Goal: Task Accomplishment & Management: Complete application form

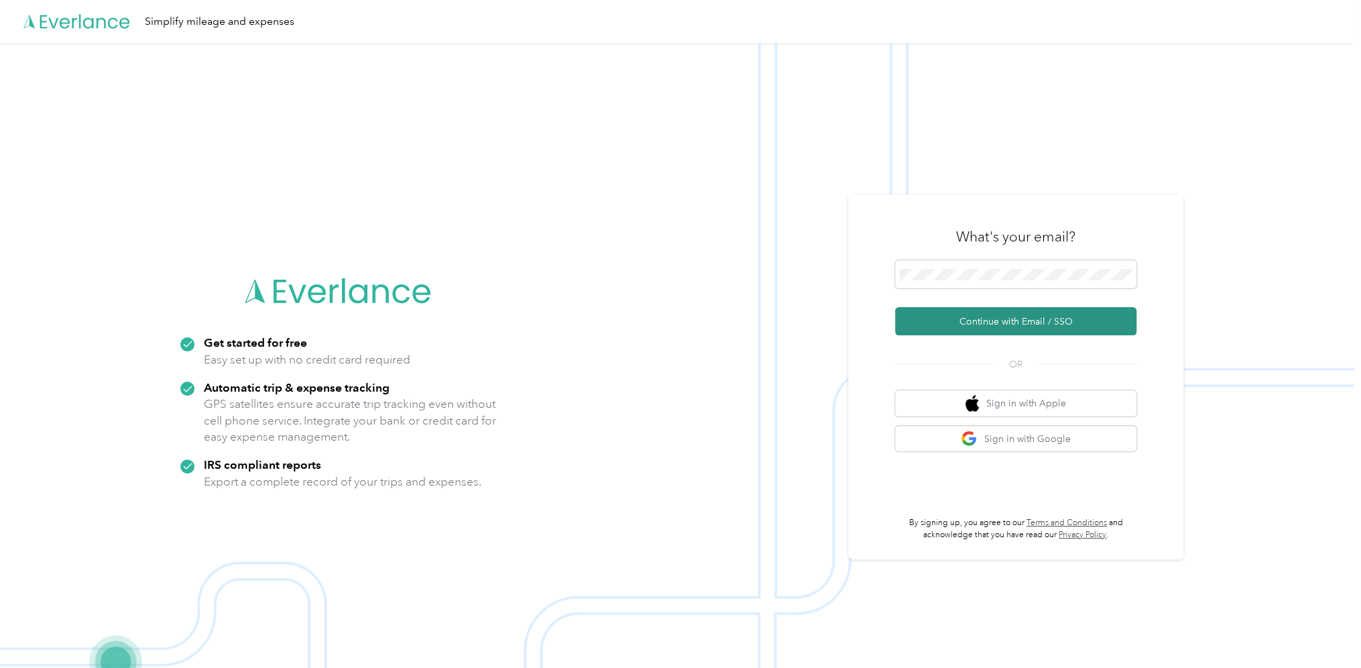
click at [1012, 314] on button "Continue with Email / SSO" at bounding box center [1015, 321] width 241 height 28
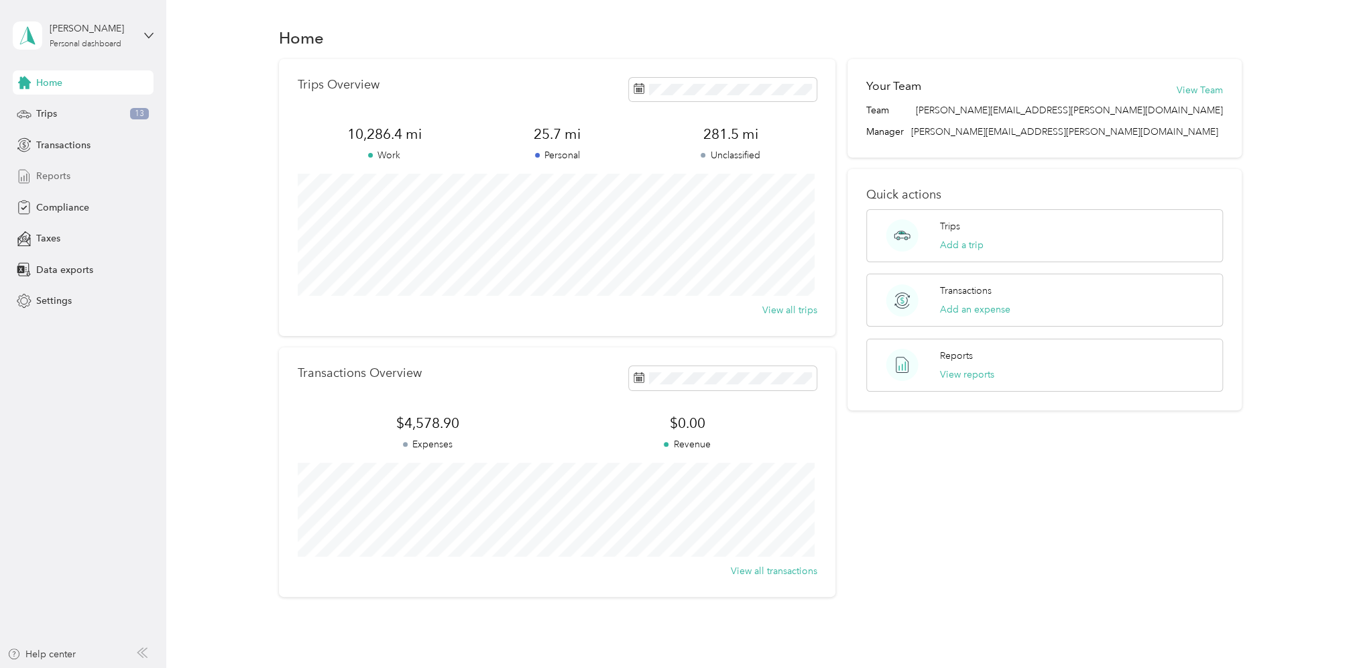
click at [67, 177] on span "Reports" at bounding box center [53, 176] width 34 height 14
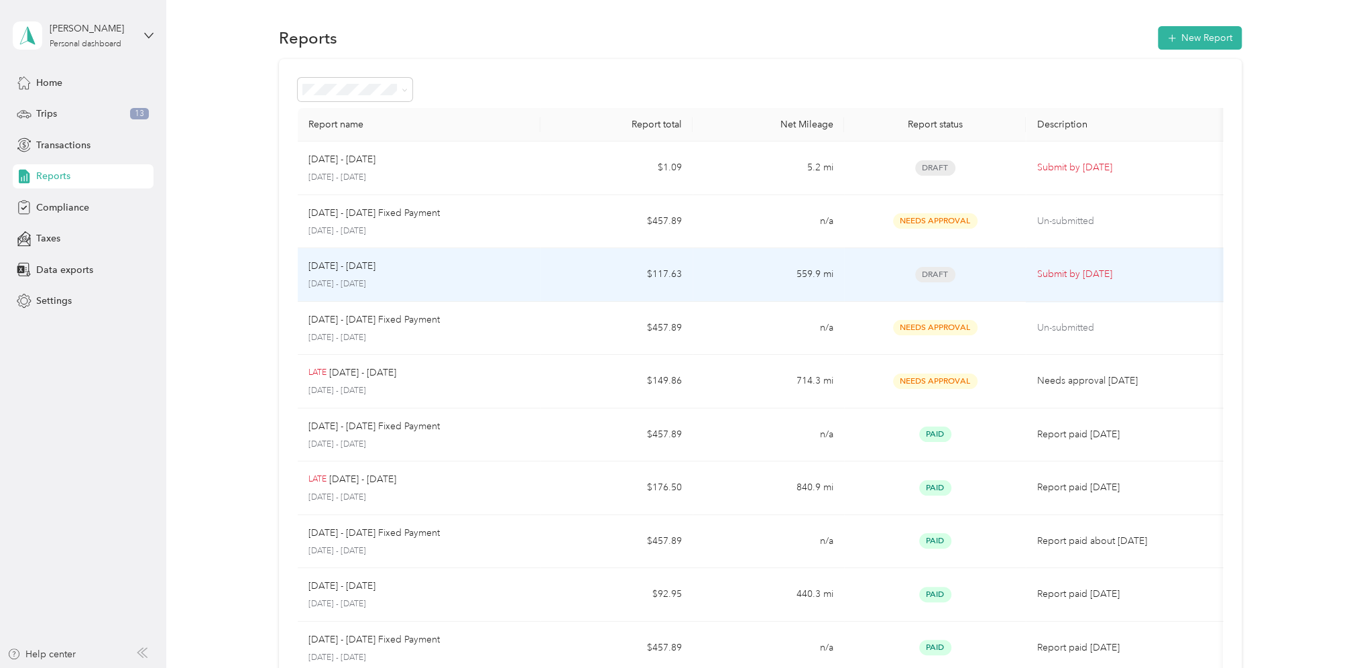
click at [1024, 278] on td "Draft" at bounding box center [935, 275] width 182 height 54
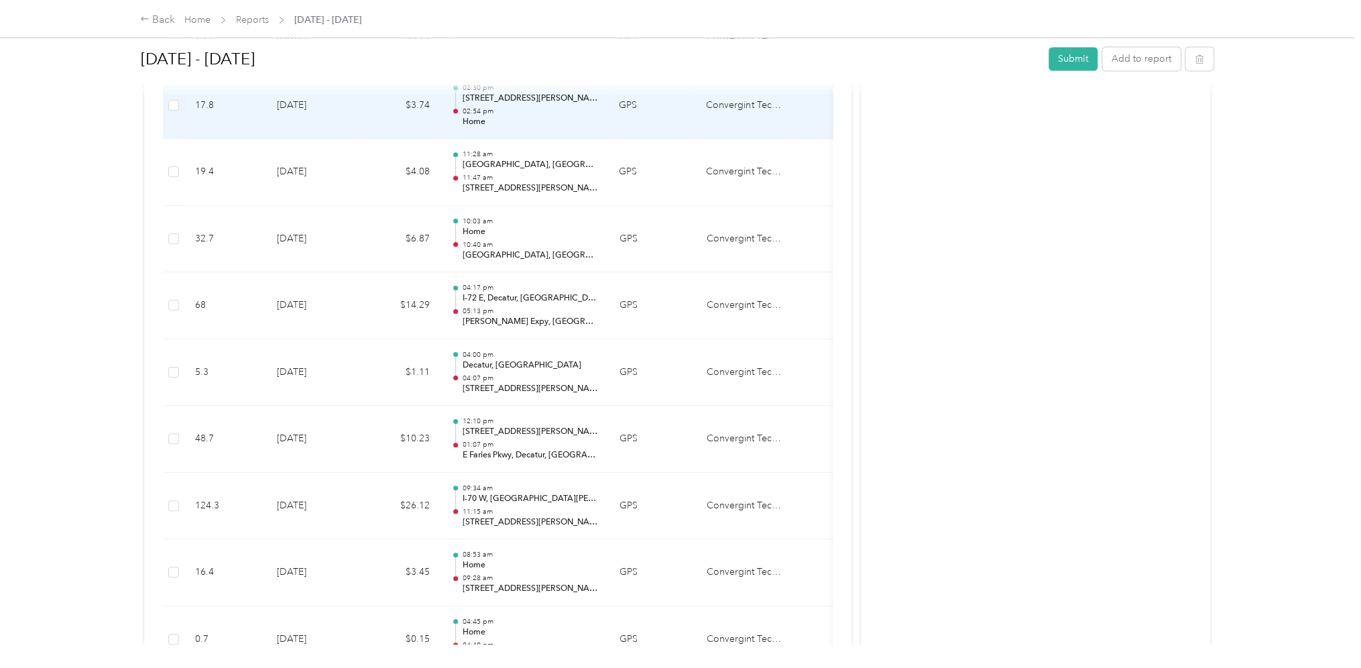
scroll to position [1547, 0]
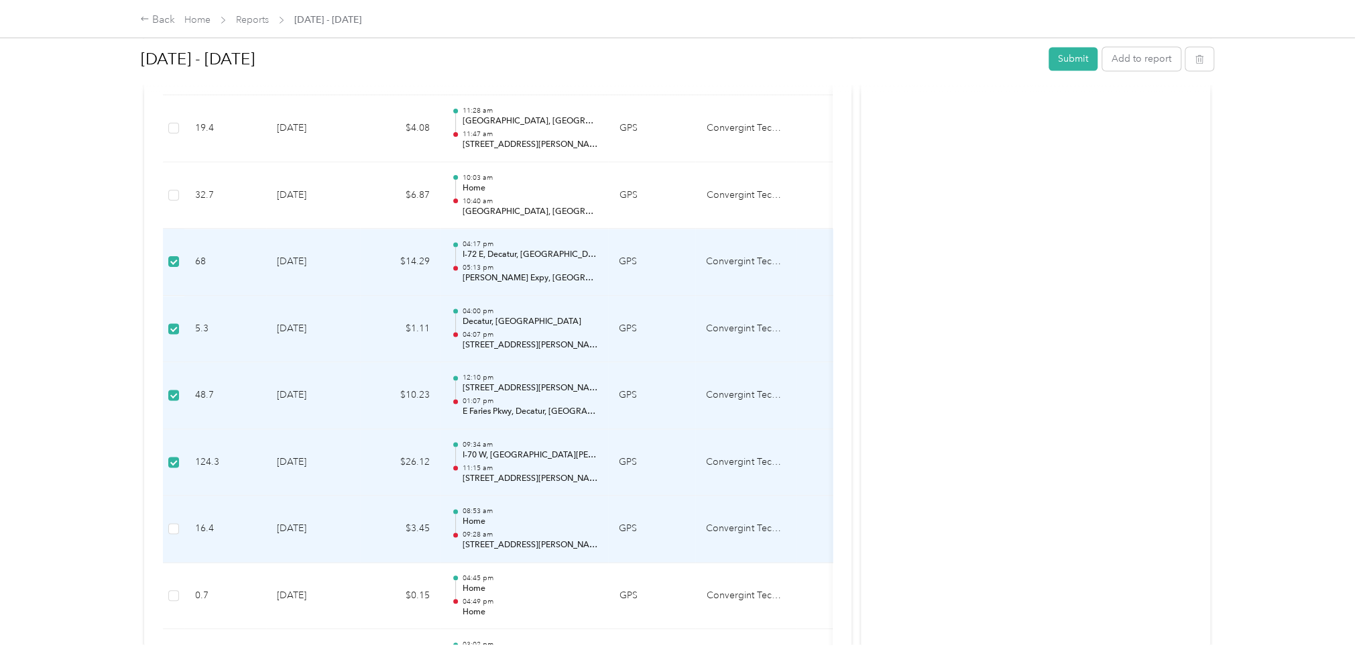
click at [171, 509] on td at bounding box center [173, 528] width 21 height 67
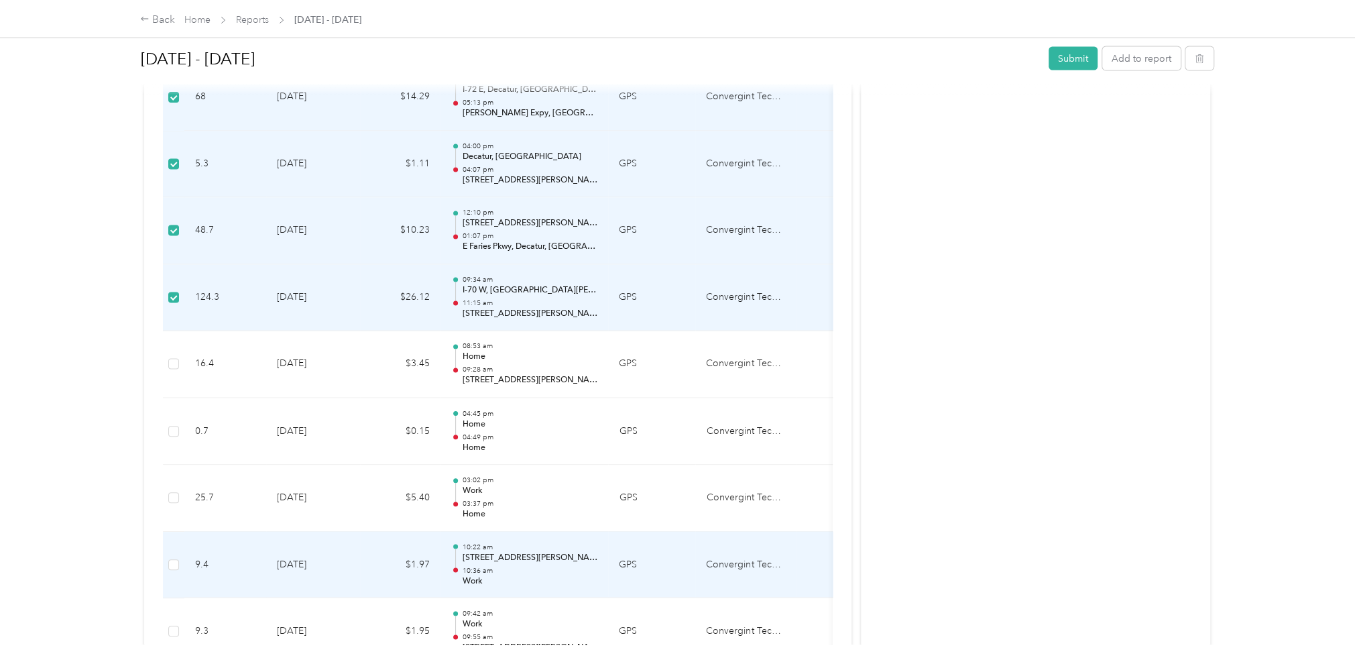
scroll to position [1681, 0]
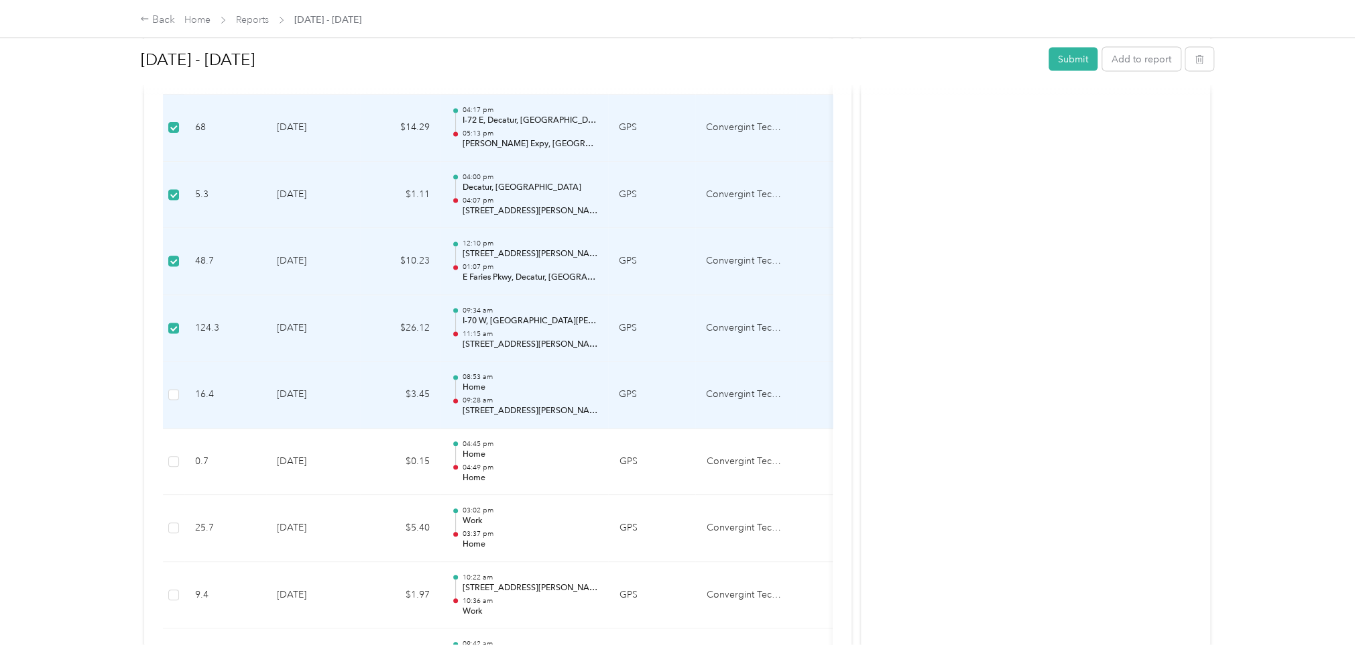
click at [180, 391] on td at bounding box center [173, 394] width 21 height 67
click at [1142, 60] on button "Add to report" at bounding box center [1141, 58] width 78 height 23
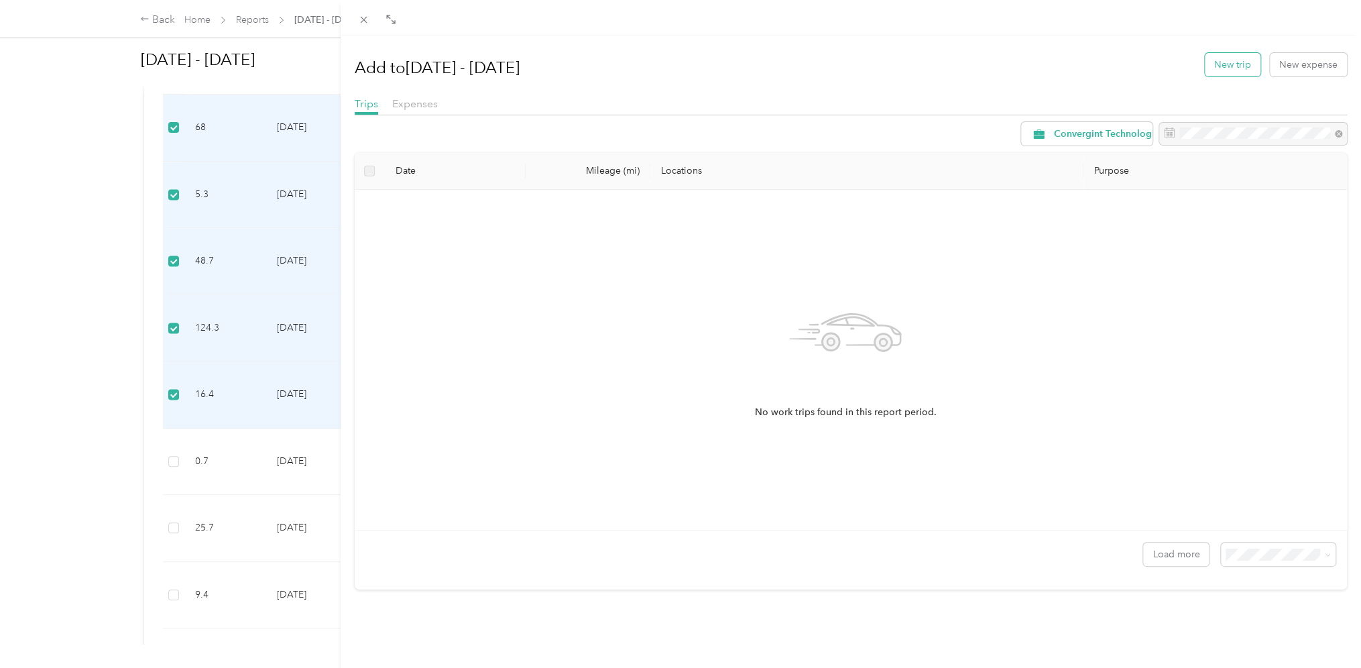
click at [1216, 67] on button "New trip" at bounding box center [1233, 64] width 56 height 23
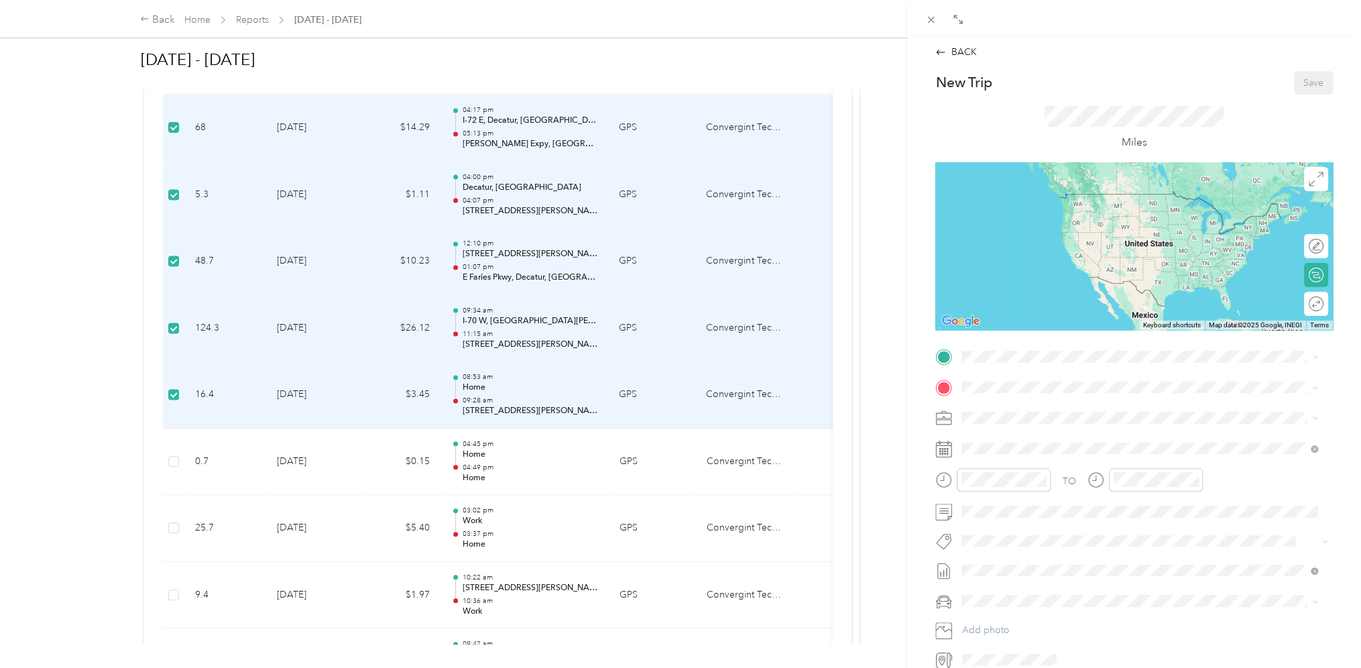
click at [1021, 413] on div "Home [STREET_ADDRESS][US_STATE]" at bounding box center [1054, 418] width 134 height 28
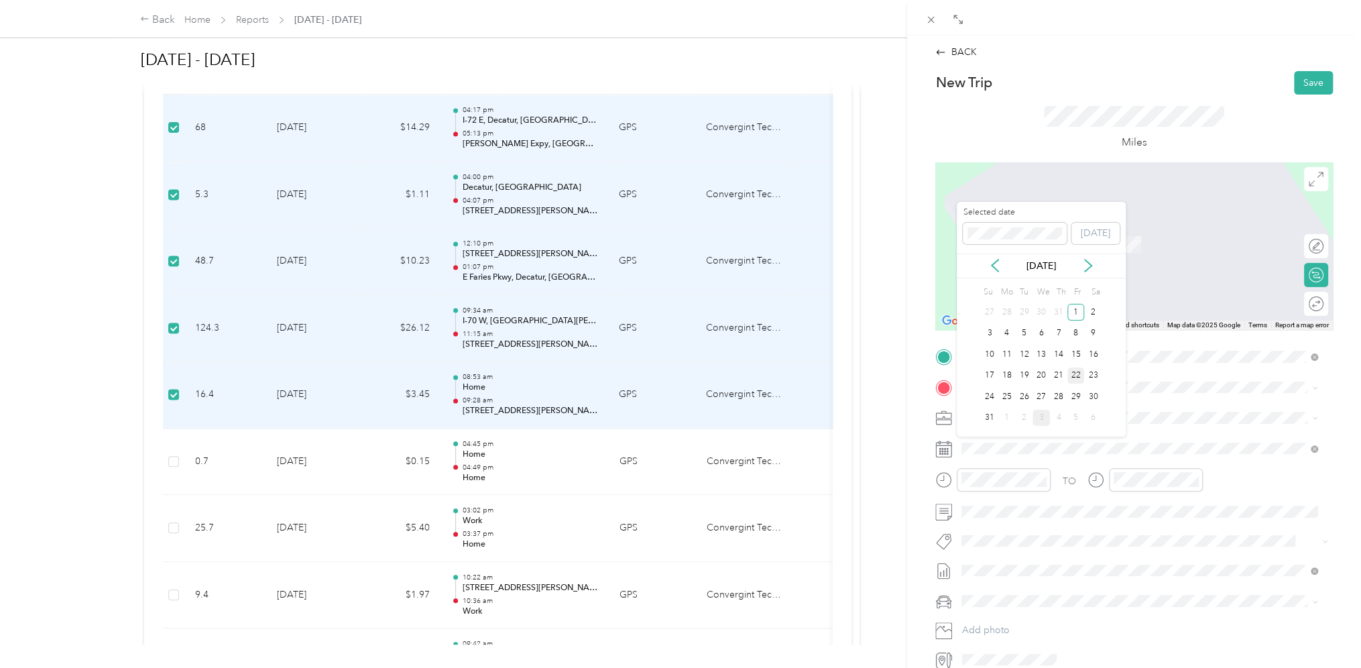
click at [1078, 374] on div "22" at bounding box center [1075, 375] width 17 height 17
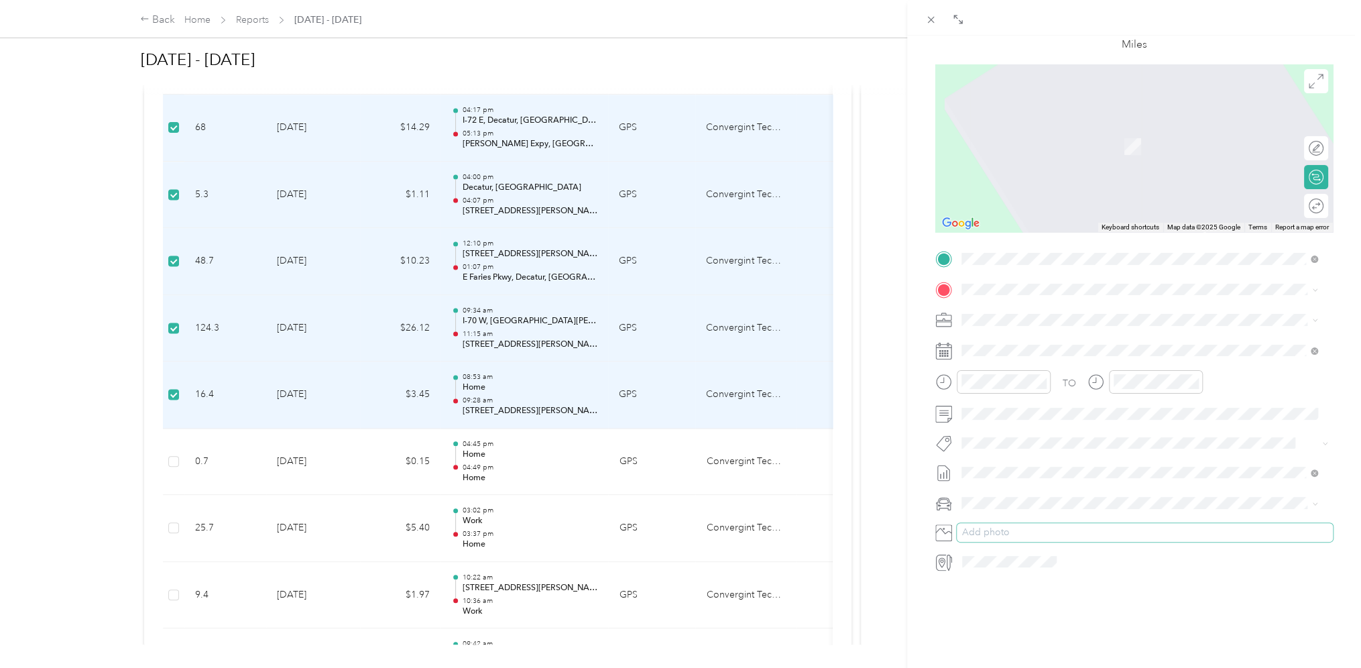
scroll to position [108, 0]
click at [1006, 512] on span "Tesla Model Y" at bounding box center [995, 515] width 59 height 11
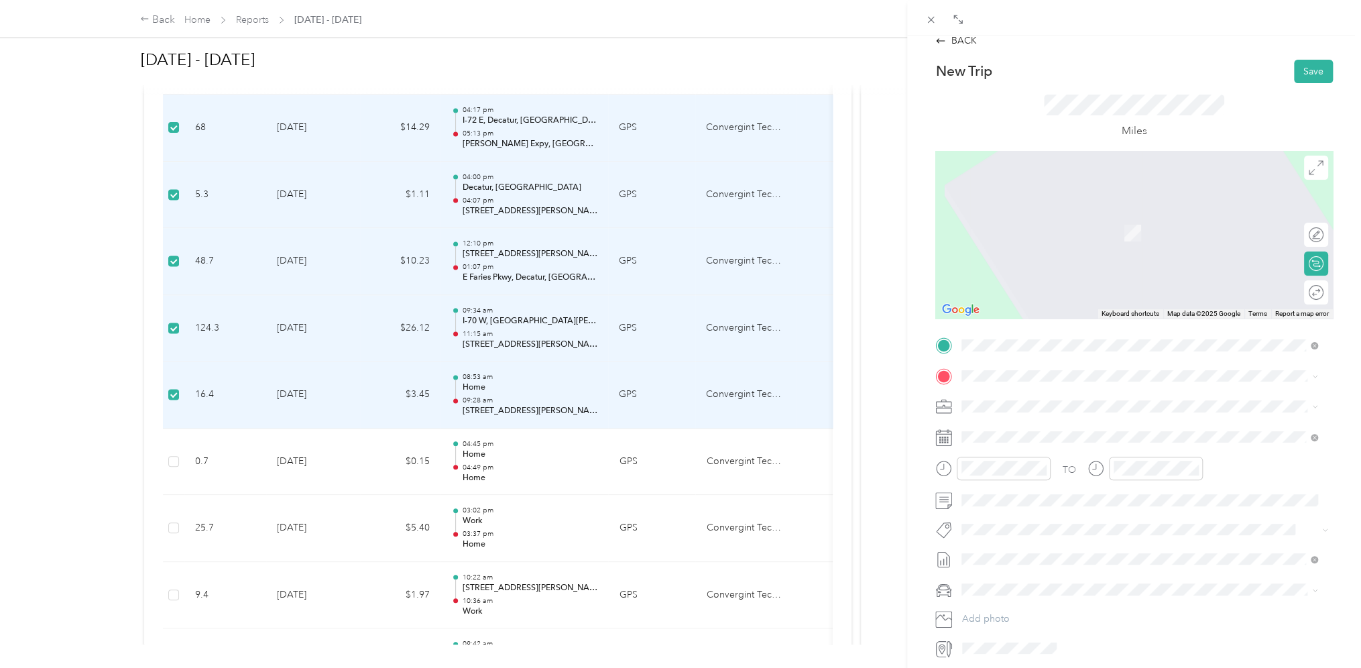
scroll to position [0, 0]
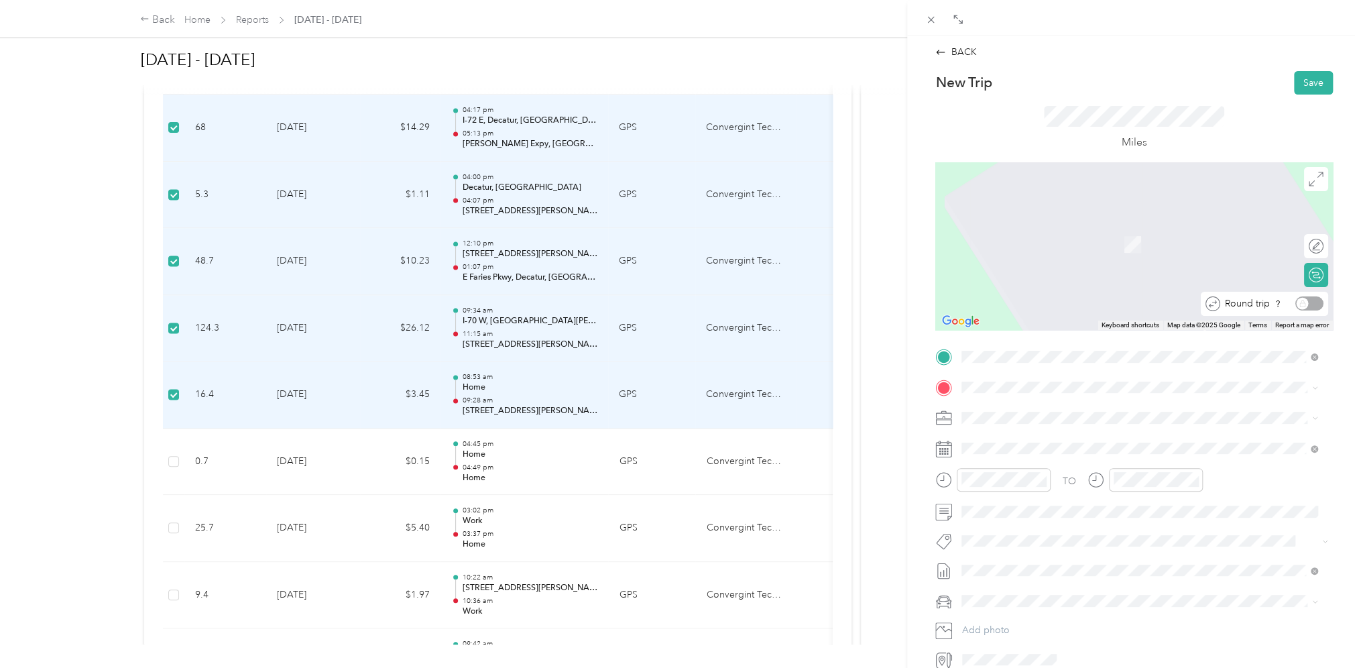
click at [1300, 304] on div "Round trip" at bounding box center [1271, 303] width 103 height 14
click at [1293, 304] on div "Round trip" at bounding box center [1271, 303] width 103 height 14
click at [282, 394] on div "BACK New Trip Save This trip cannot be edited because it is either under review…" at bounding box center [680, 334] width 1361 height 668
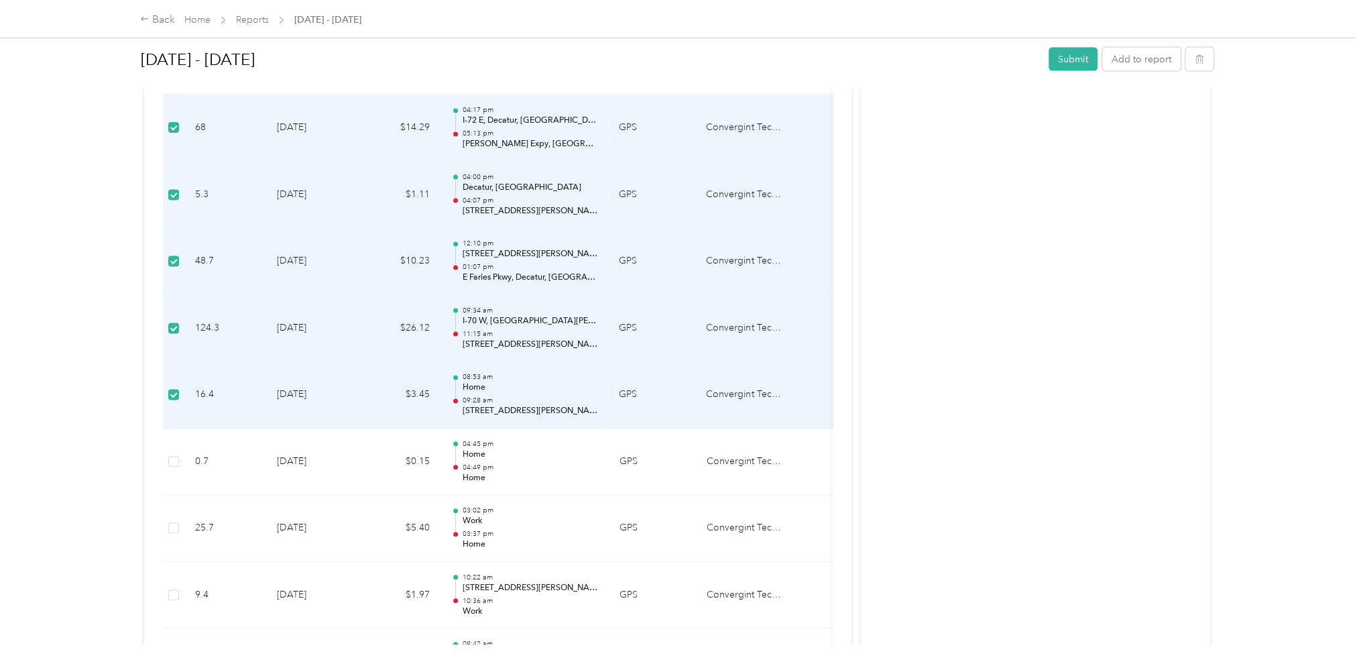
click at [304, 391] on td "[DATE]" at bounding box center [313, 394] width 94 height 67
click at [309, 391] on td "[DATE]" at bounding box center [313, 394] width 94 height 67
drag, startPoint x: 309, startPoint y: 391, endPoint x: 354, endPoint y: 405, distance: 46.9
click at [354, 405] on td "[DATE]" at bounding box center [313, 394] width 94 height 67
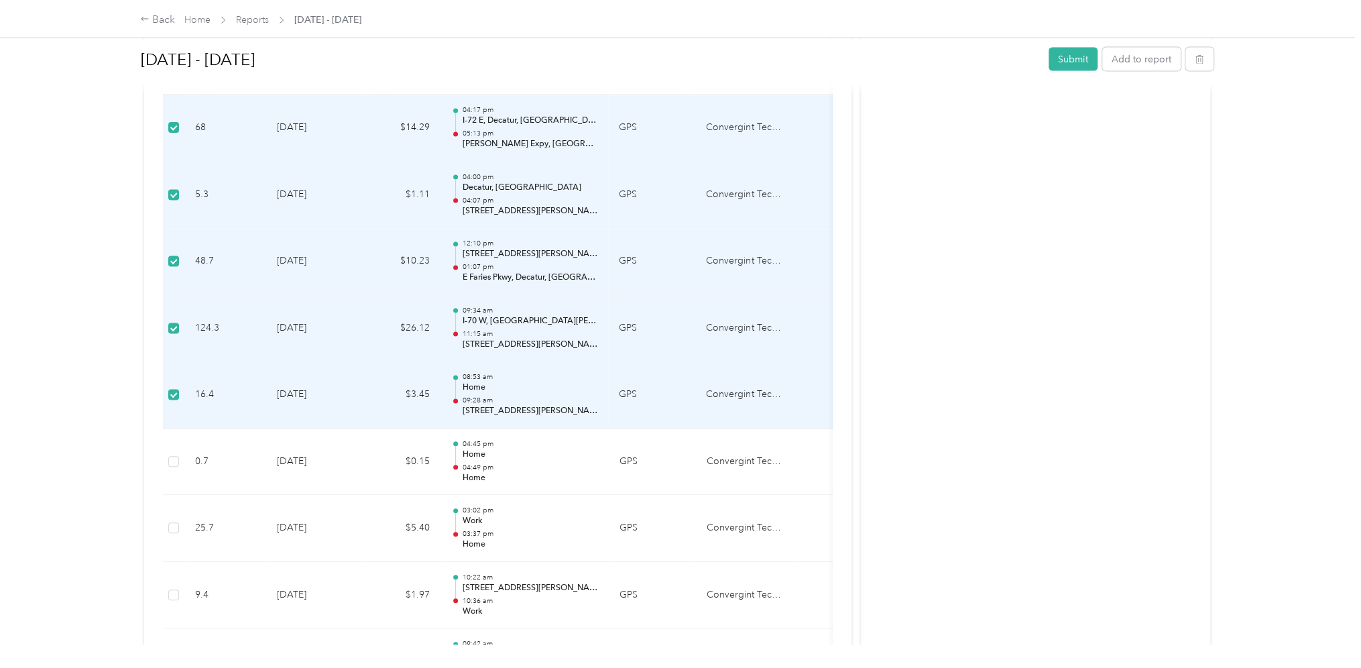
drag, startPoint x: 481, startPoint y: 392, endPoint x: 402, endPoint y: 394, distance: 79.1
click at [402, 394] on td "$3.45" at bounding box center [400, 394] width 80 height 67
click at [1150, 48] on button "Add to report" at bounding box center [1141, 58] width 78 height 23
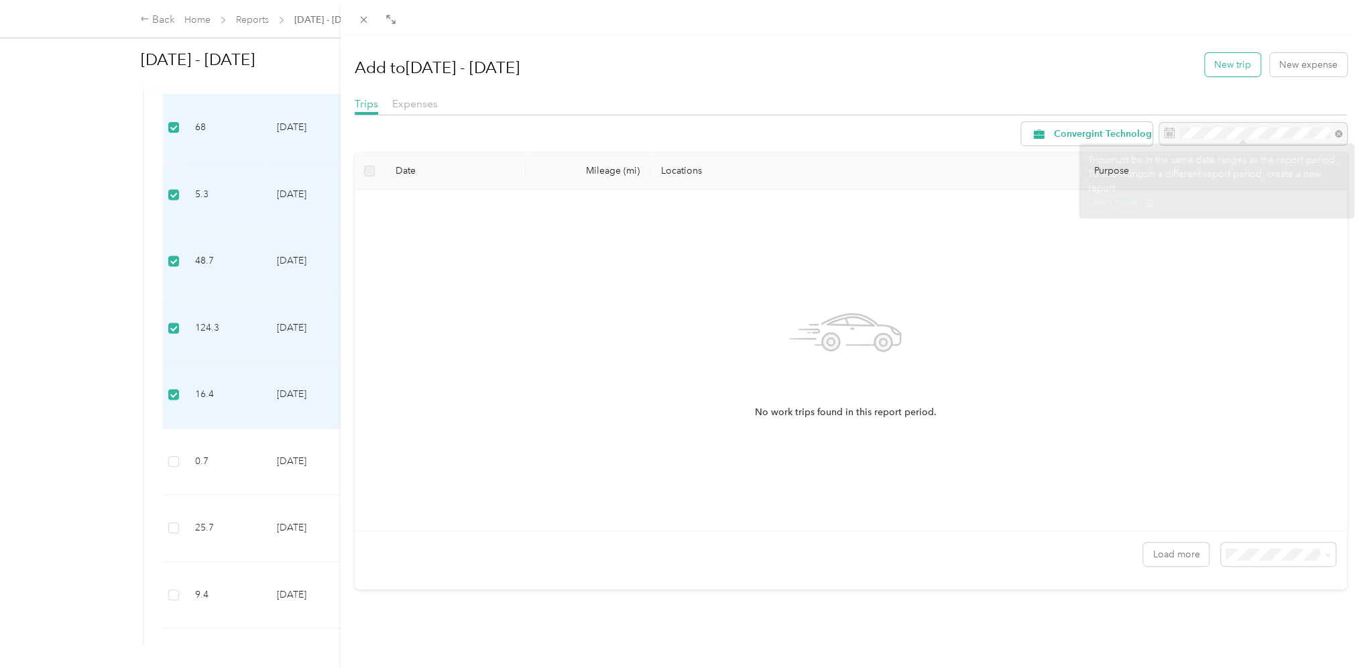
click at [1225, 67] on button "New trip" at bounding box center [1233, 64] width 56 height 23
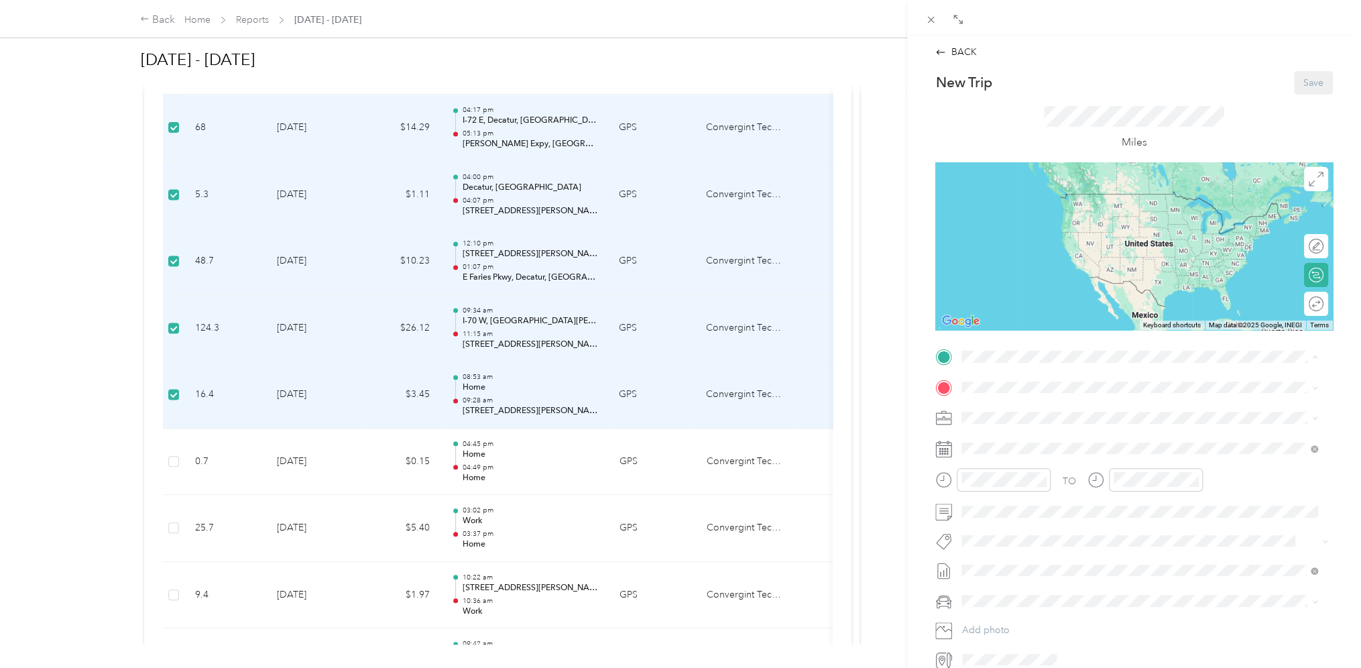
click at [1003, 414] on div "Home [STREET_ADDRESS][US_STATE]" at bounding box center [1054, 418] width 134 height 28
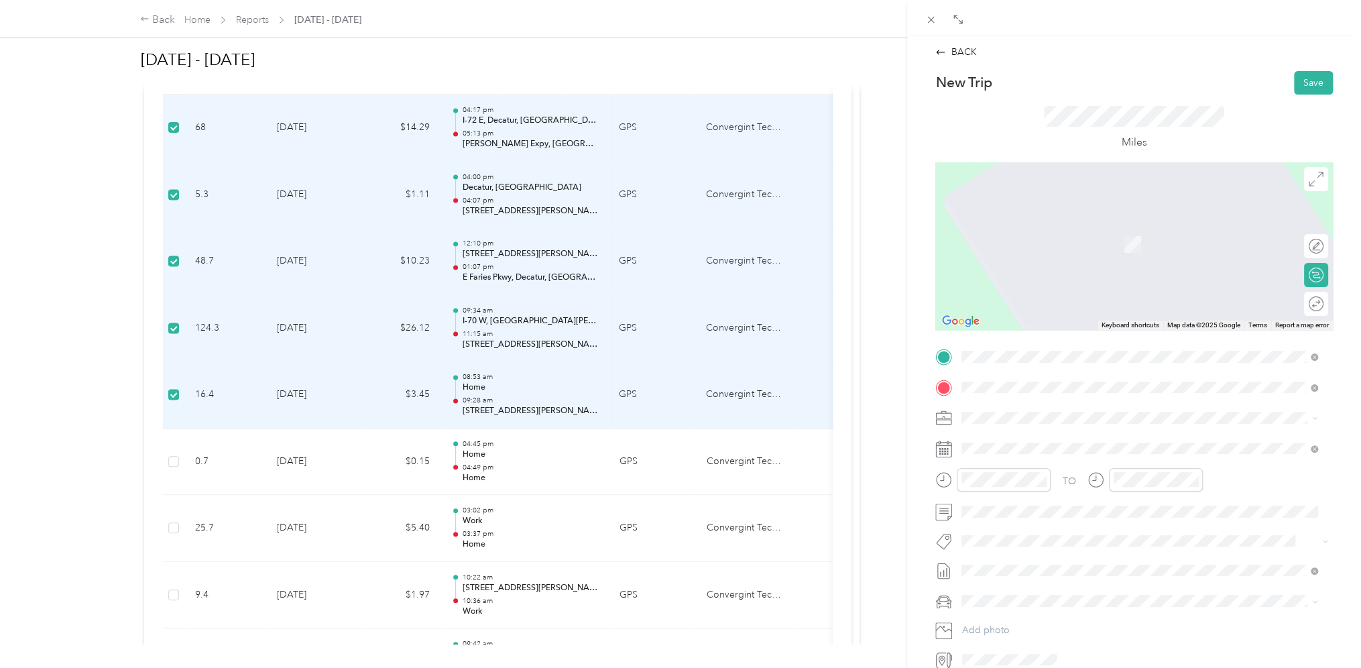
click at [1022, 440] on span "[STREET_ADDRESS][US_STATE]" at bounding box center [1054, 436] width 134 height 12
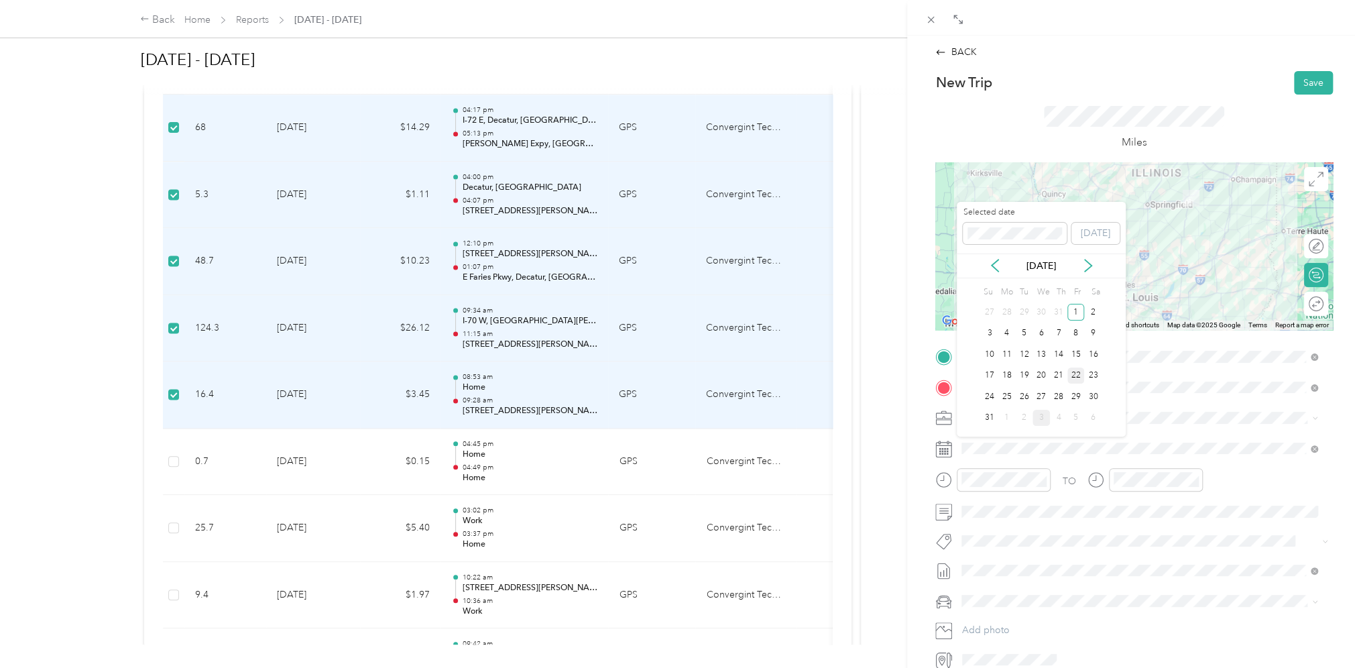
click at [1081, 375] on div "22" at bounding box center [1075, 375] width 17 height 17
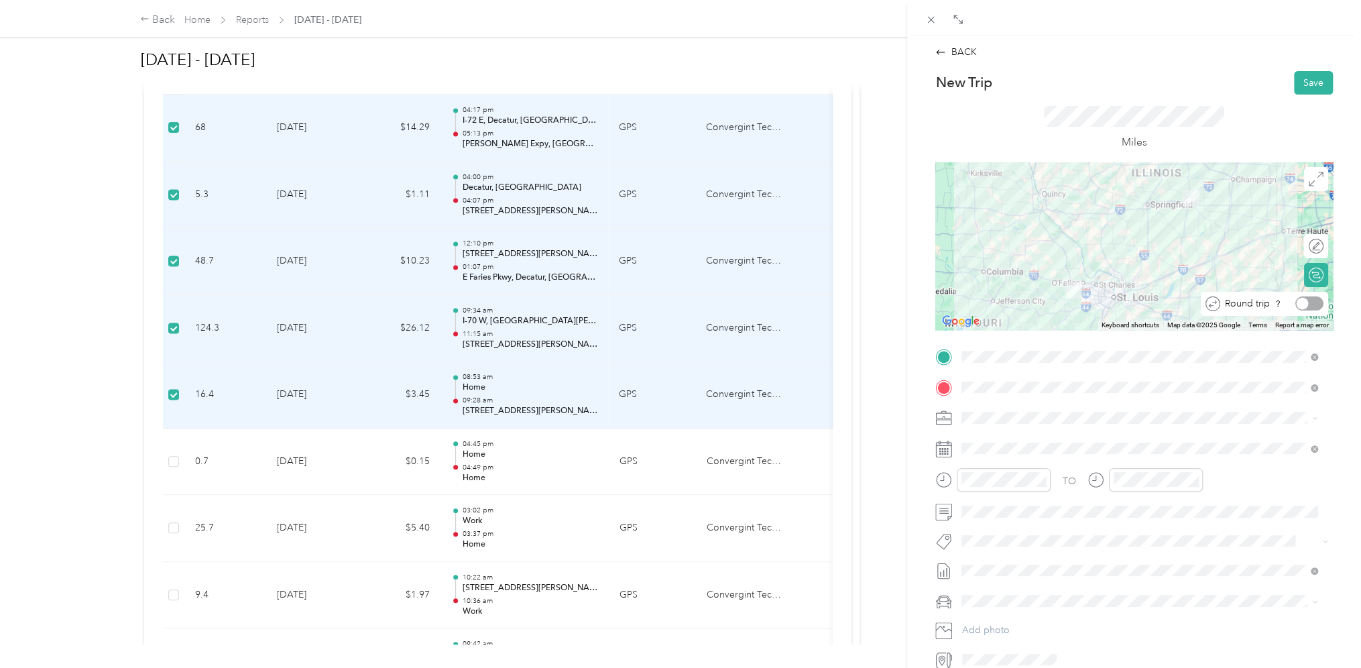
click at [1306, 304] on div at bounding box center [1309, 303] width 28 height 14
click at [1308, 90] on button "Save" at bounding box center [1313, 82] width 39 height 23
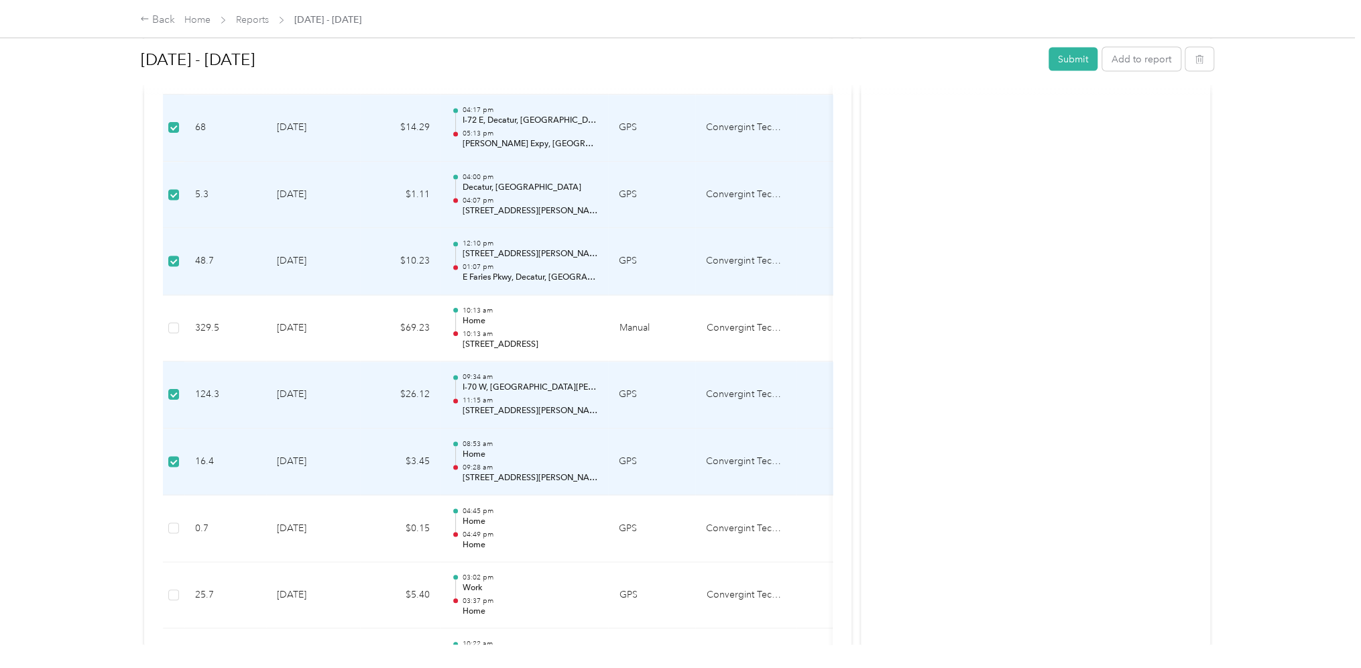
drag, startPoint x: 332, startPoint y: 420, endPoint x: 287, endPoint y: 418, distance: 44.9
click at [287, 418] on td "[DATE]" at bounding box center [313, 394] width 94 height 67
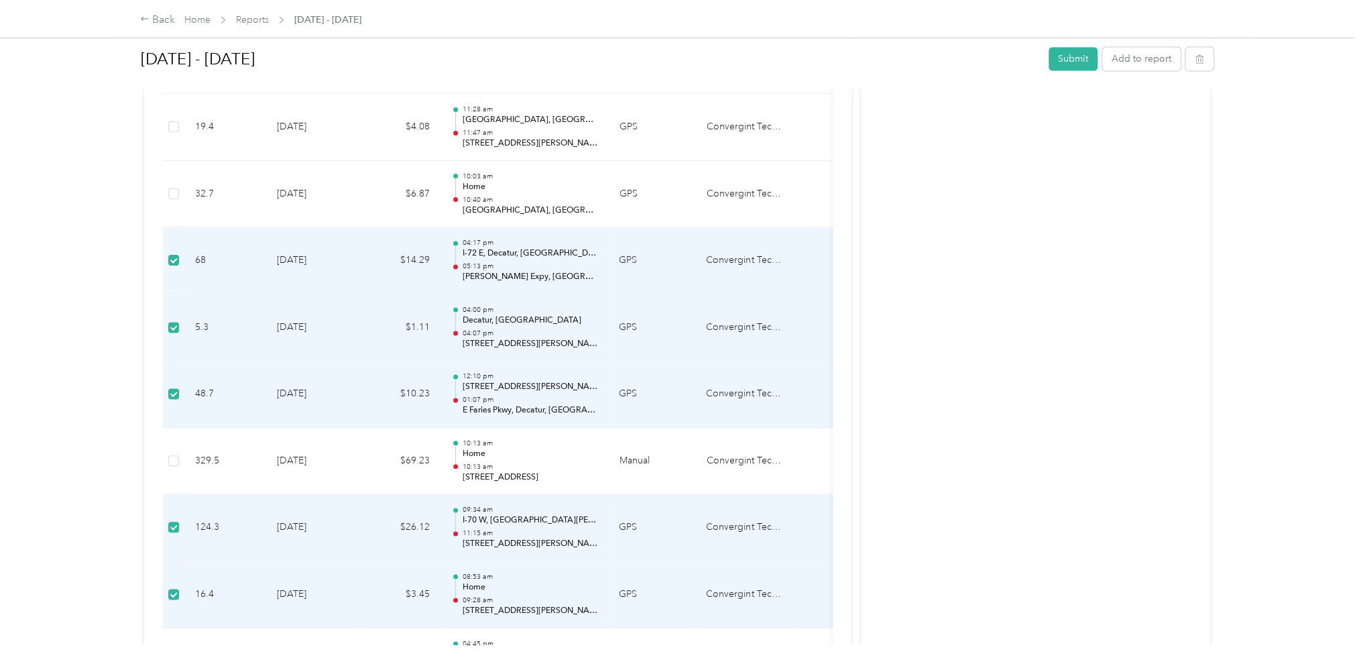
scroll to position [1743, 0]
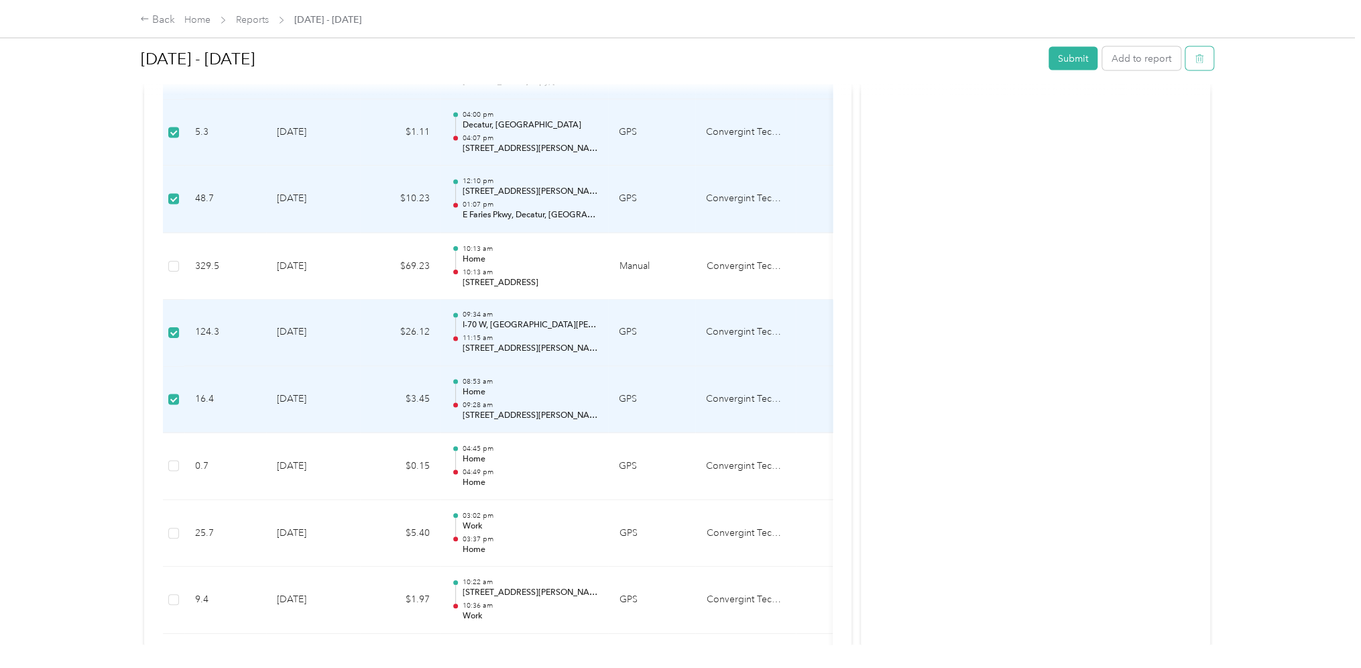
click at [1195, 60] on icon "button" at bounding box center [1199, 58] width 9 height 9
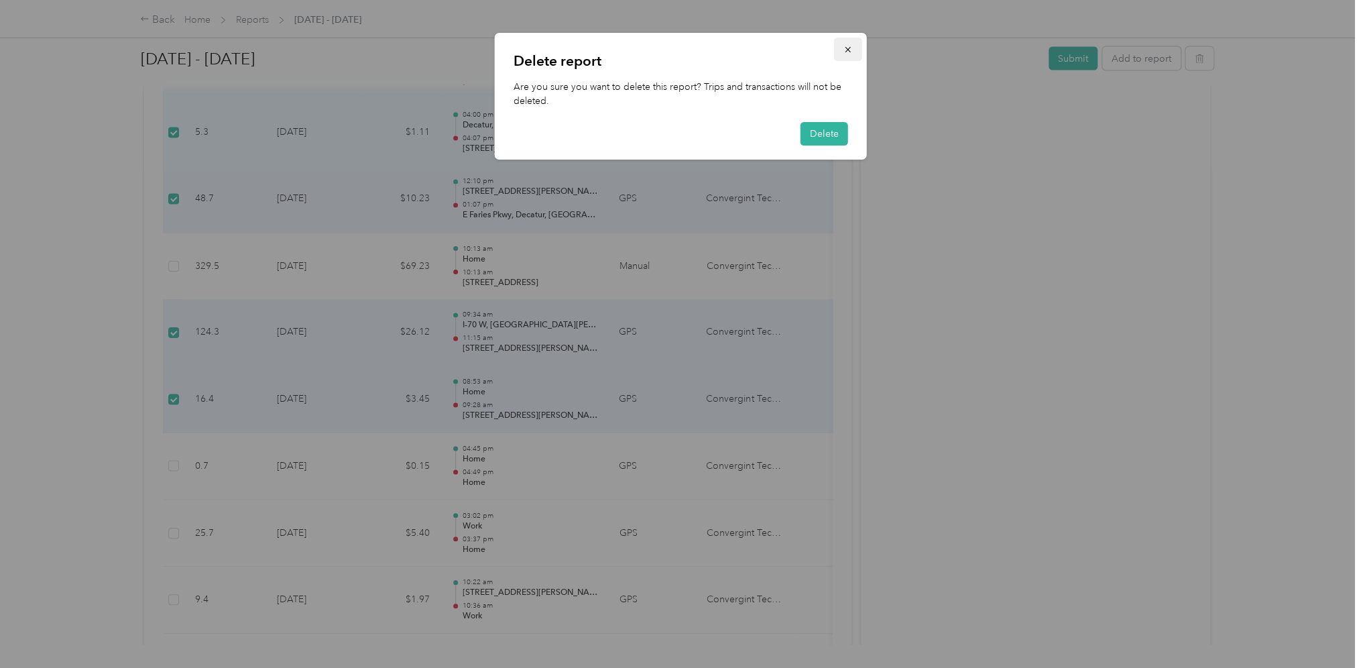
click at [849, 46] on icon "button" at bounding box center [847, 49] width 9 height 9
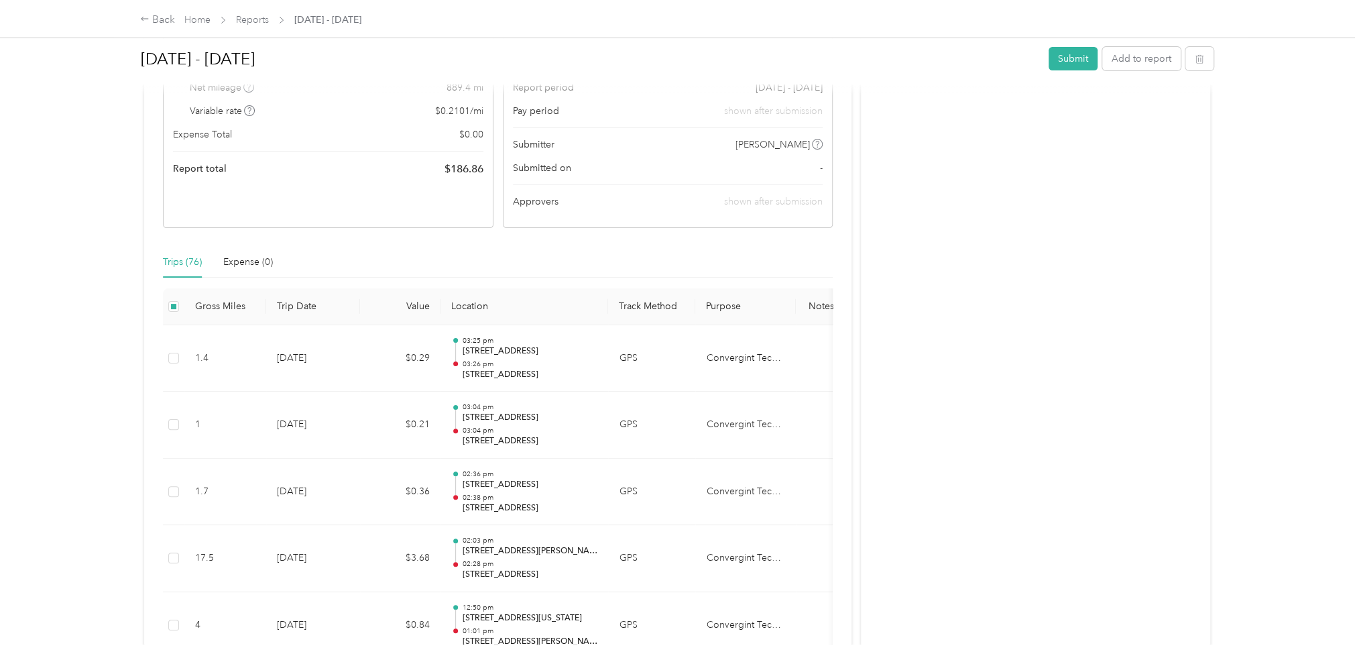
scroll to position [201, 0]
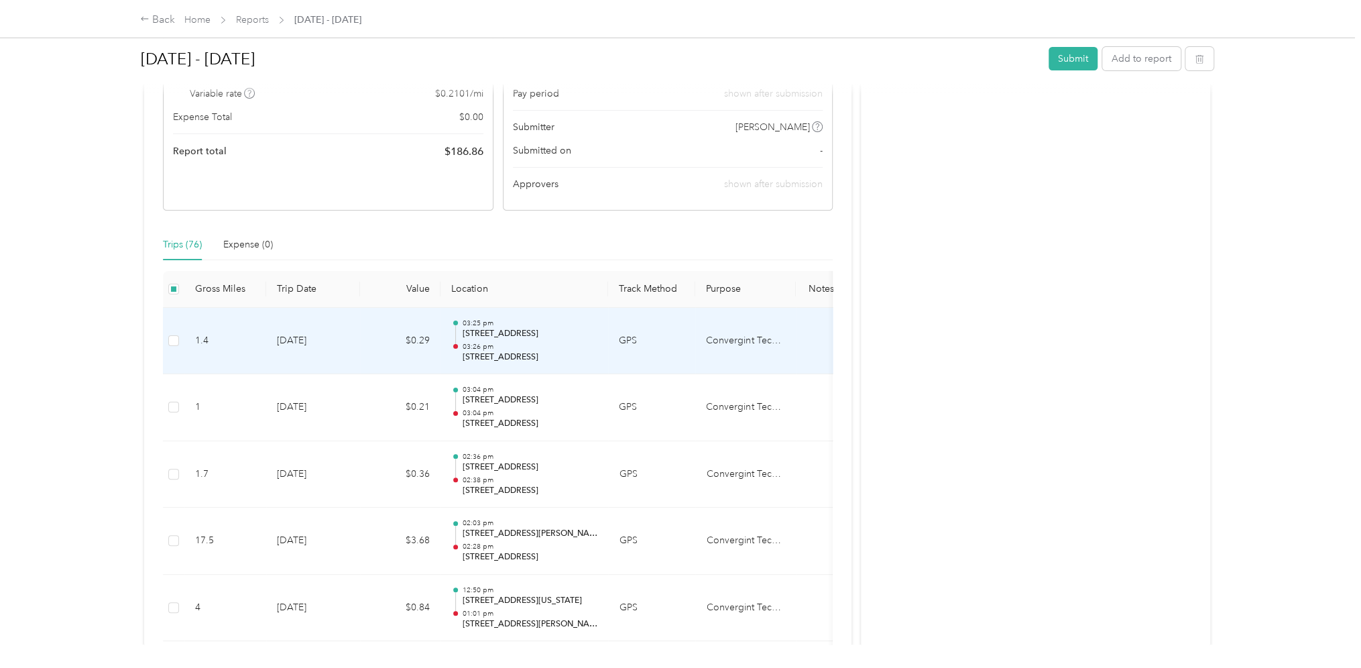
click at [755, 342] on td "Convergint Technologies" at bounding box center [745, 341] width 101 height 67
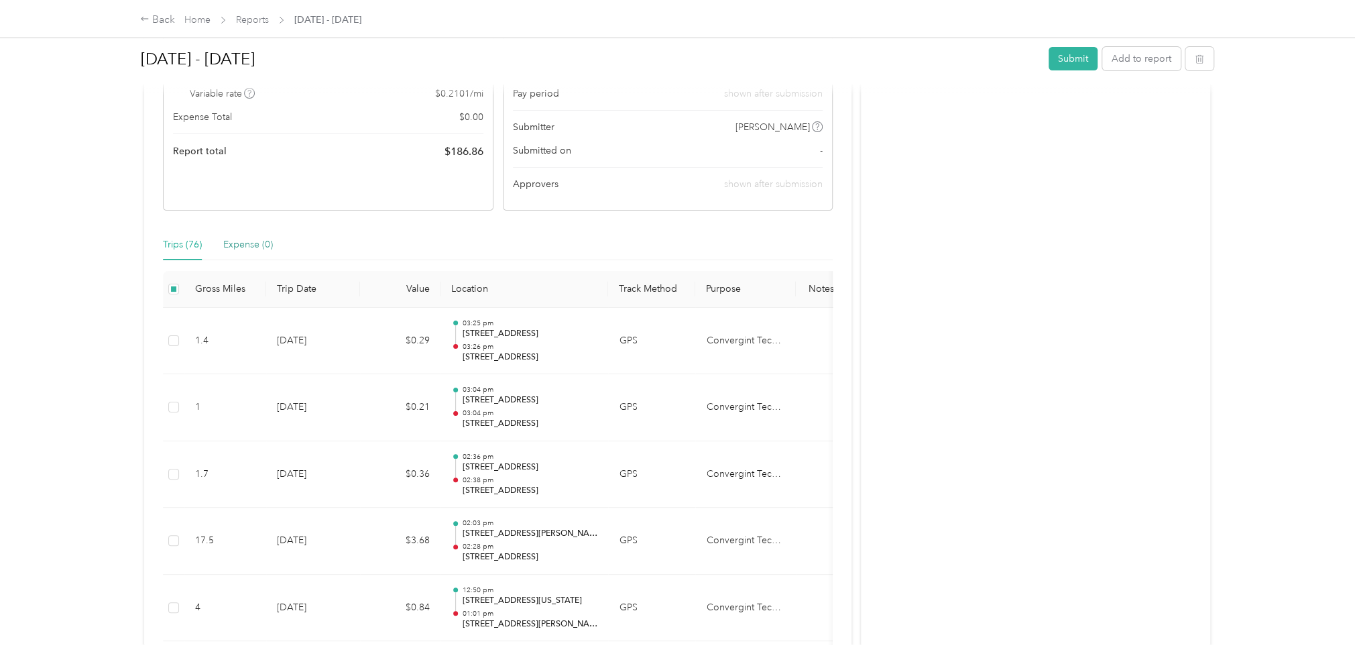
click at [240, 251] on div "Expense (0)" at bounding box center [248, 244] width 50 height 15
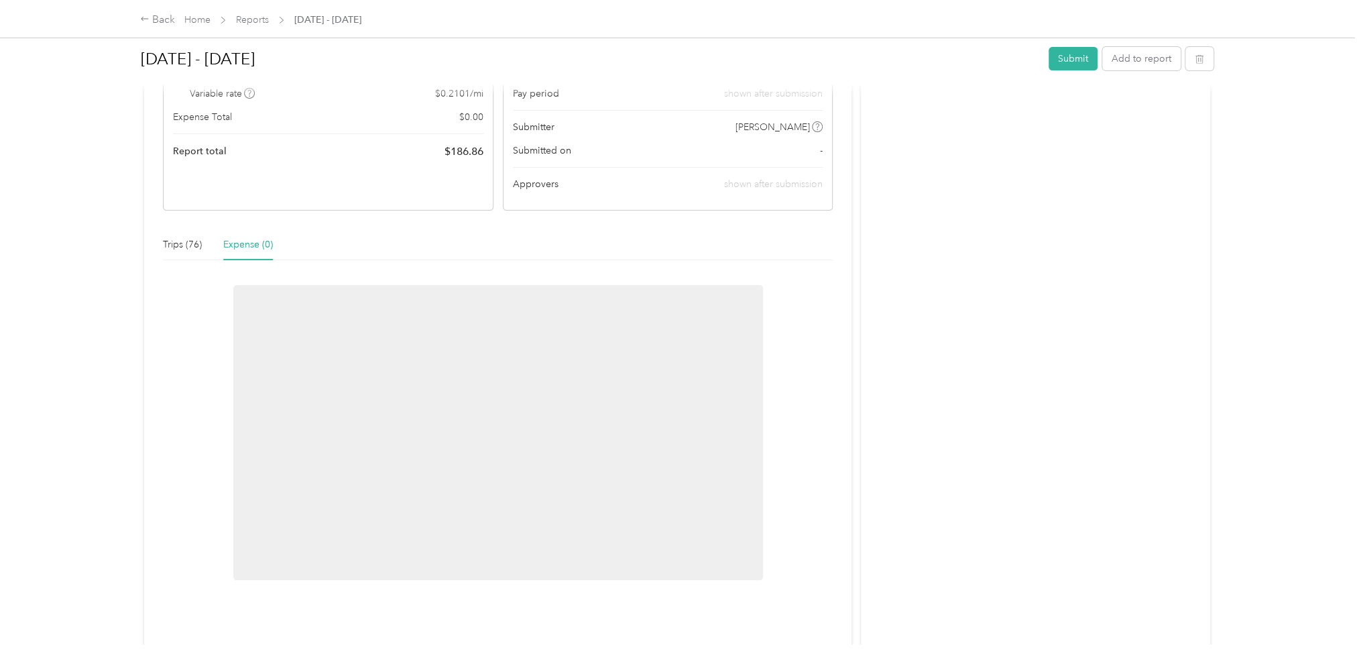
scroll to position [156, 0]
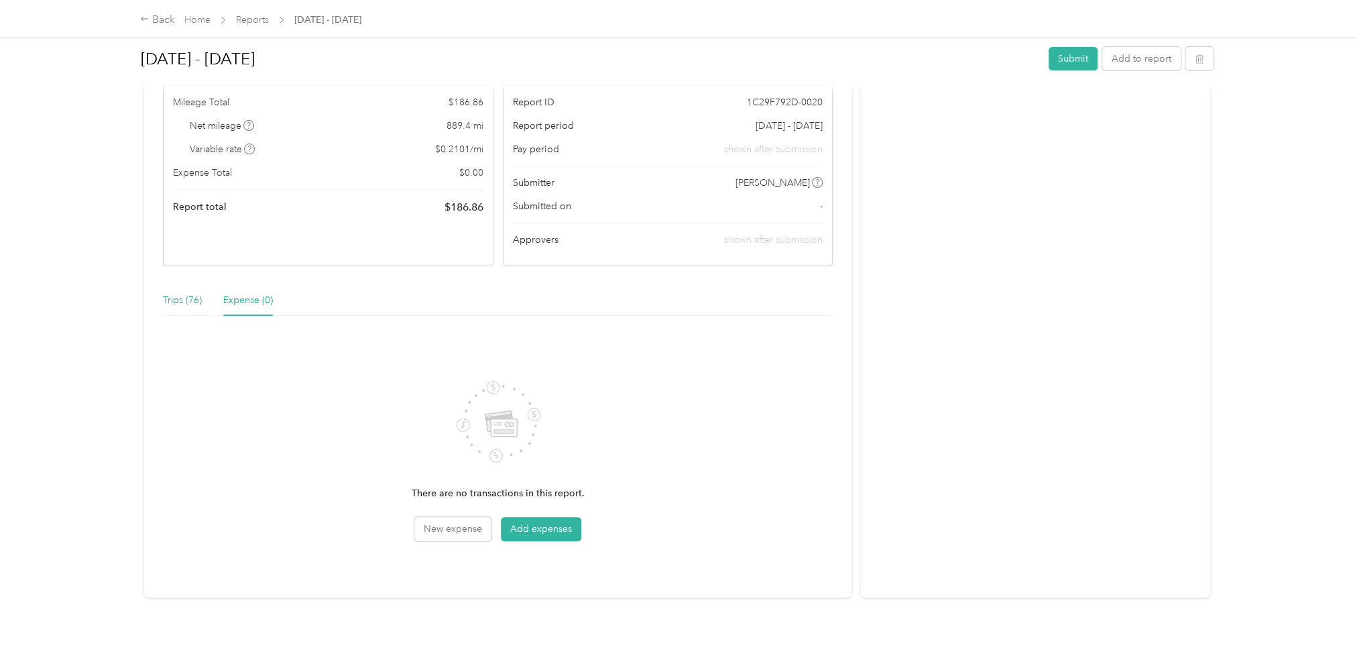
click at [181, 293] on div "Trips (76)" at bounding box center [182, 300] width 39 height 15
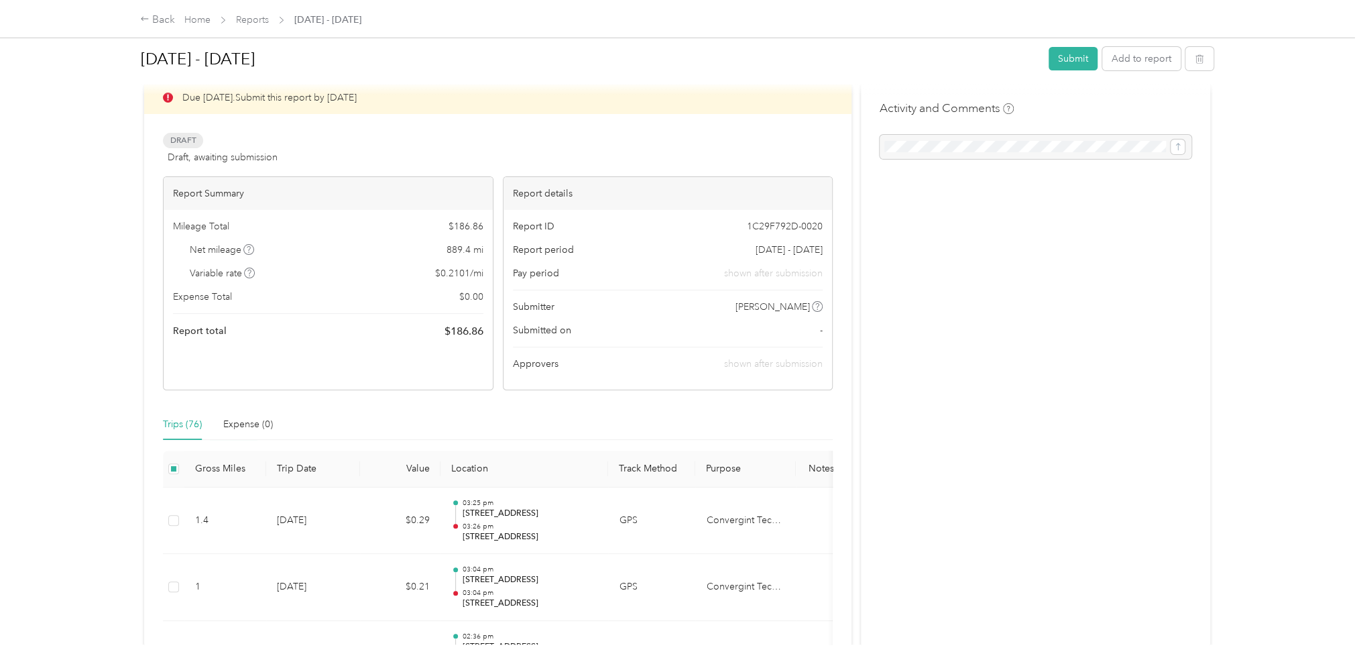
scroll to position [0, 0]
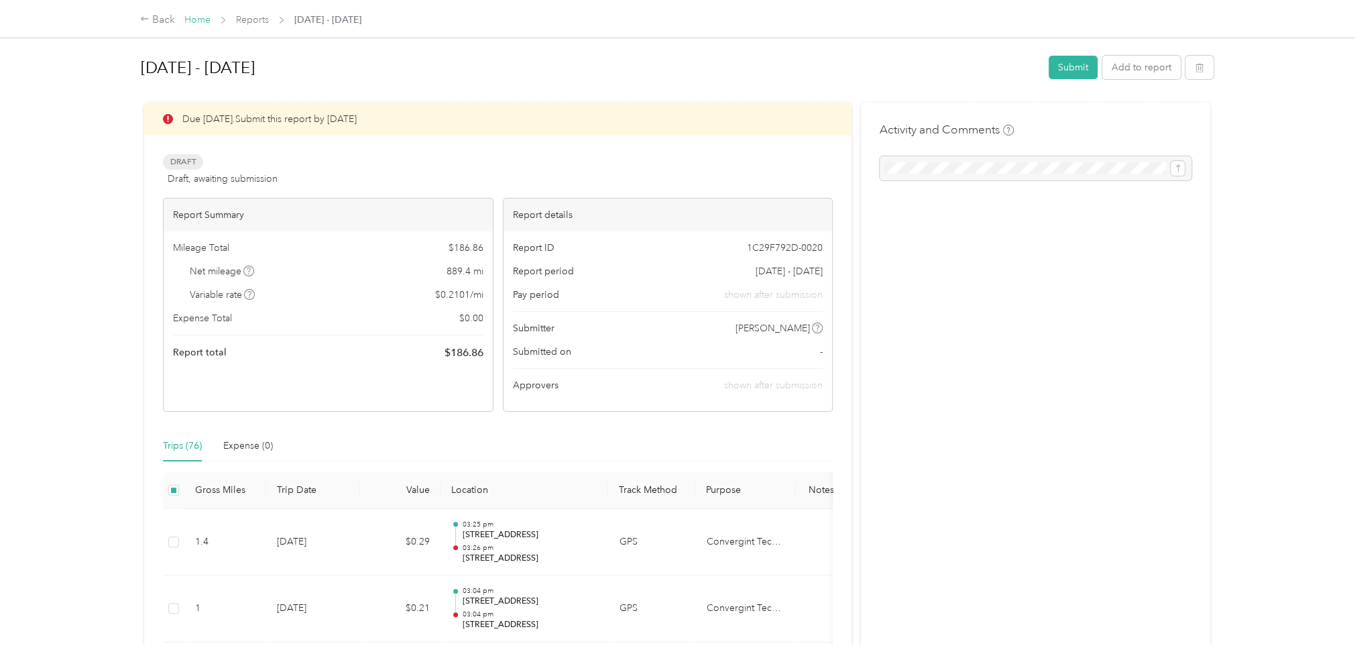
click at [201, 21] on link "Home" at bounding box center [197, 19] width 26 height 11
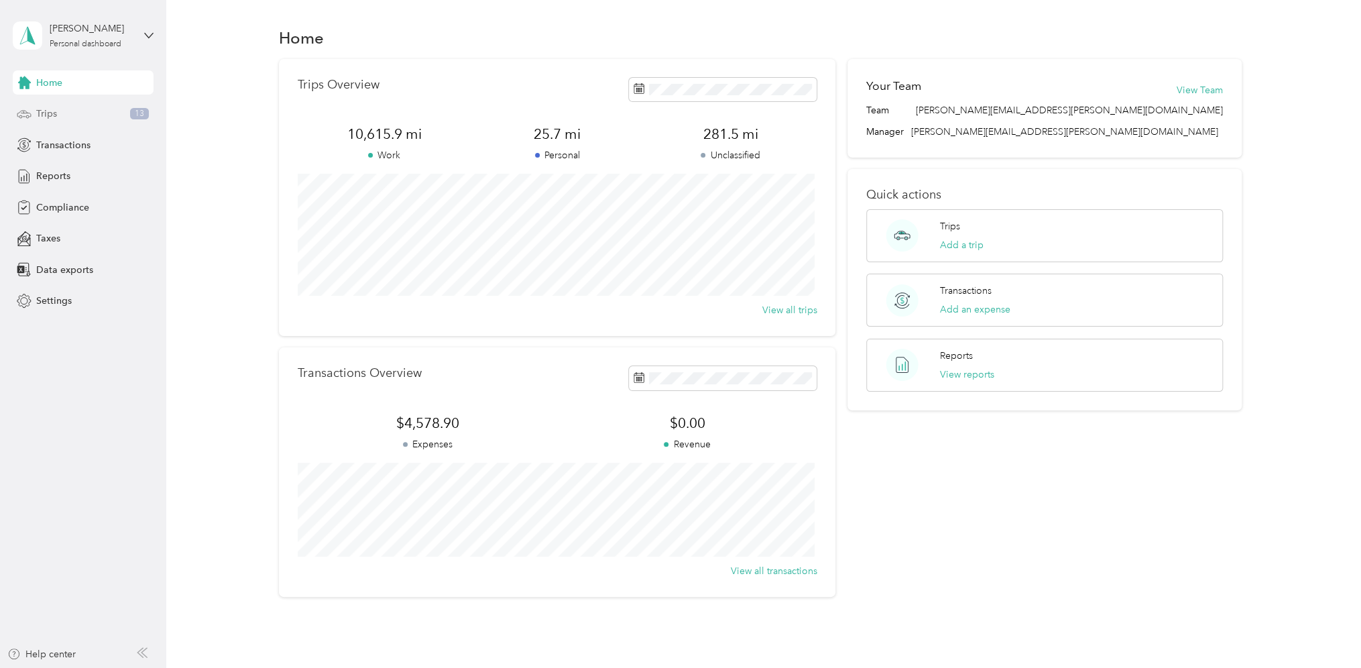
click at [54, 123] on div "Trips 13" at bounding box center [83, 114] width 141 height 24
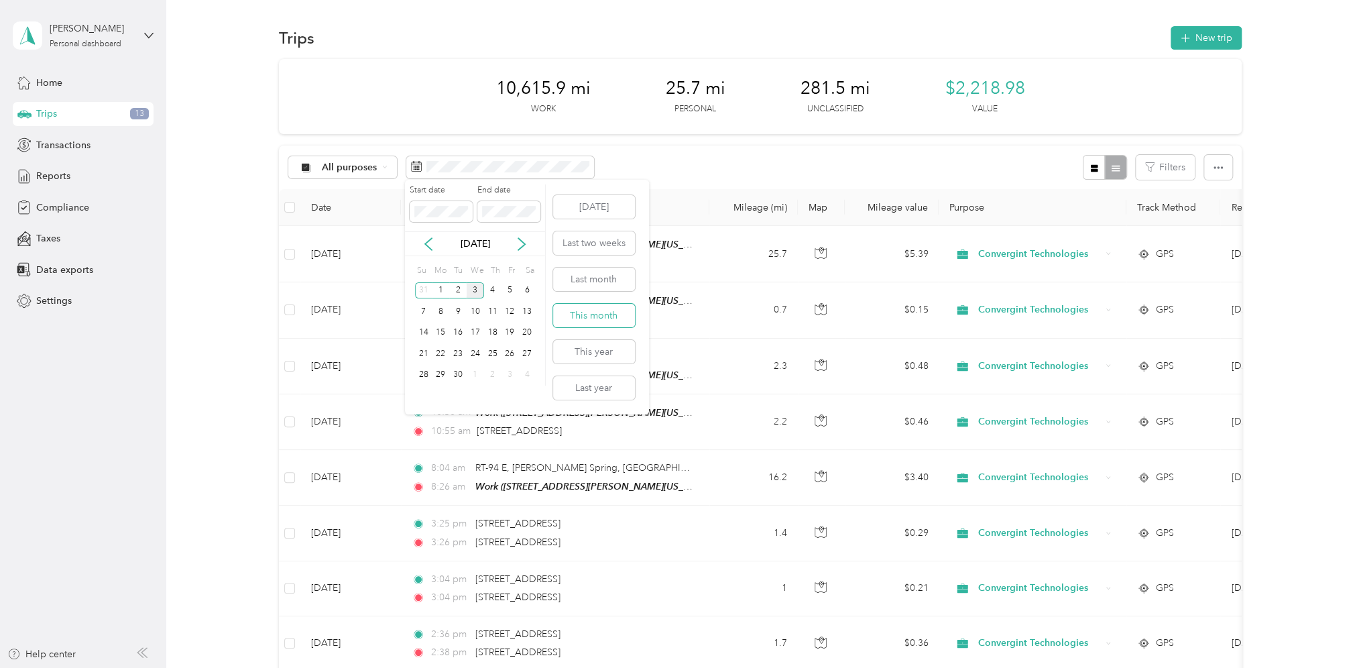
click at [603, 312] on button "This month" at bounding box center [594, 315] width 82 height 23
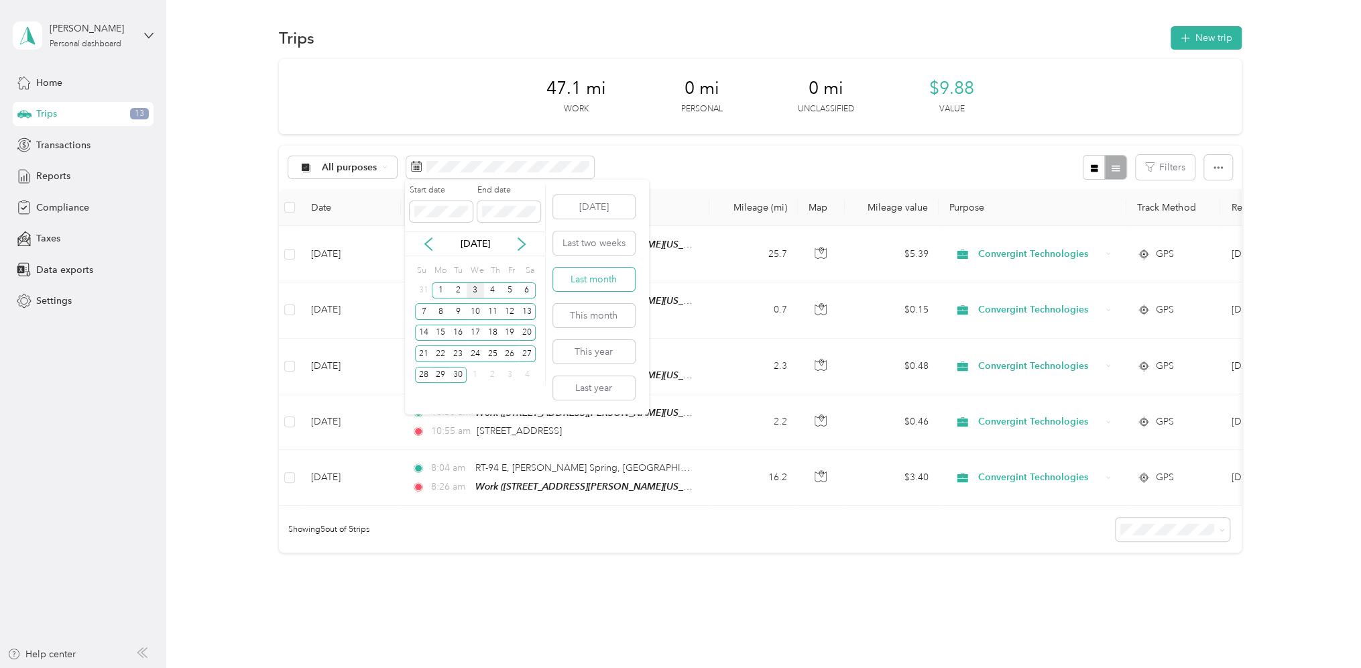
click at [595, 273] on button "Last month" at bounding box center [594, 278] width 82 height 23
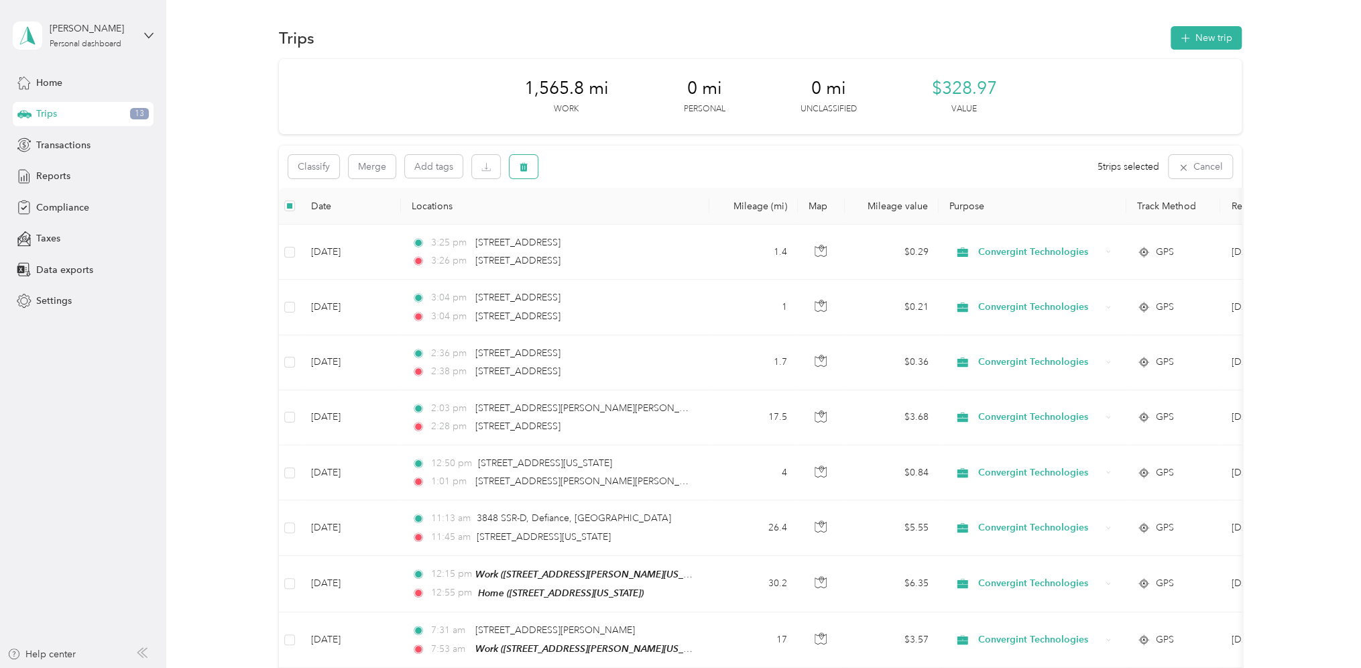
click at [522, 171] on icon "button" at bounding box center [524, 167] width 8 height 9
click at [617, 225] on button "Yes" at bounding box center [623, 222] width 26 height 21
click at [53, 168] on div "Reports" at bounding box center [83, 176] width 141 height 24
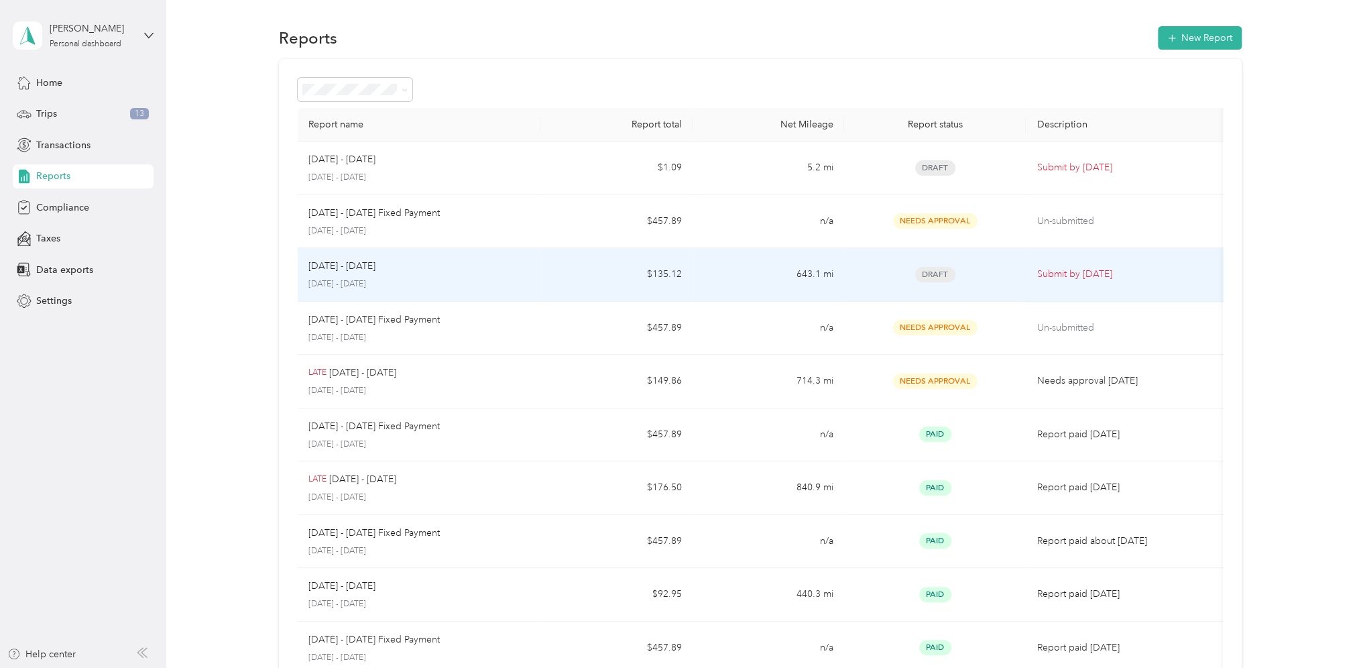
click at [1052, 278] on p "Submit by [DATE]" at bounding box center [1126, 274] width 181 height 15
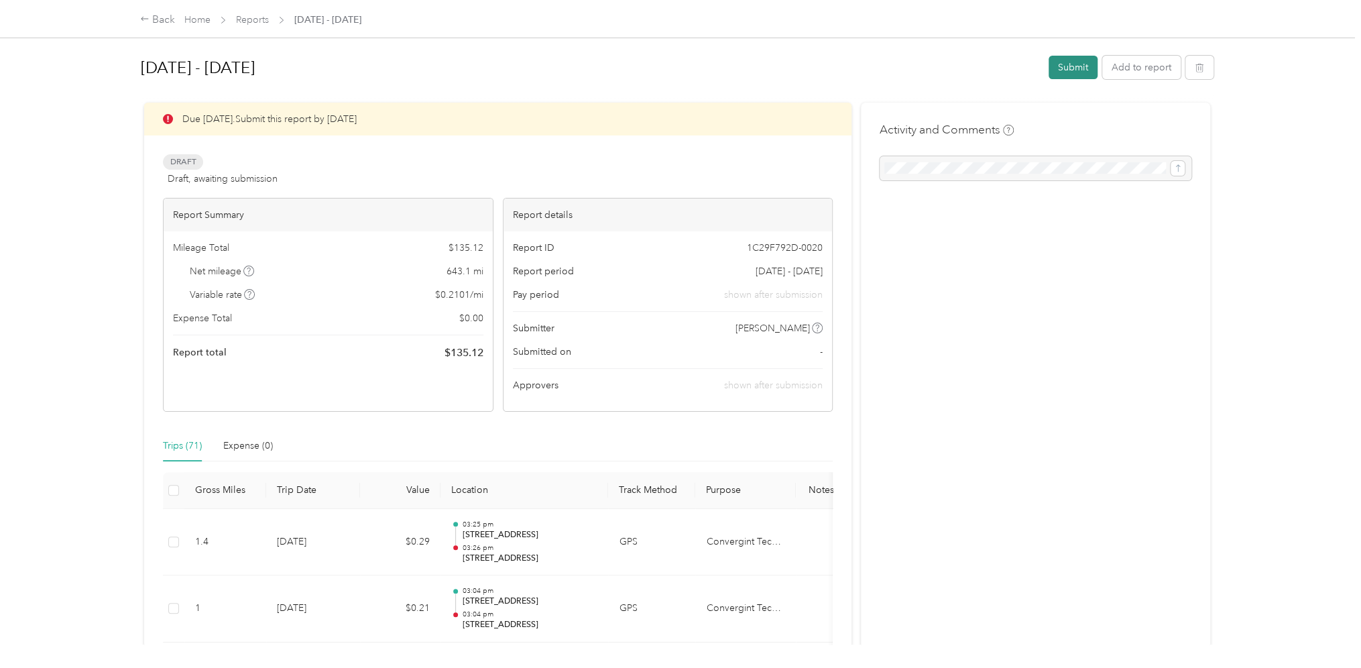
click at [1067, 67] on button "Submit" at bounding box center [1072, 67] width 49 height 23
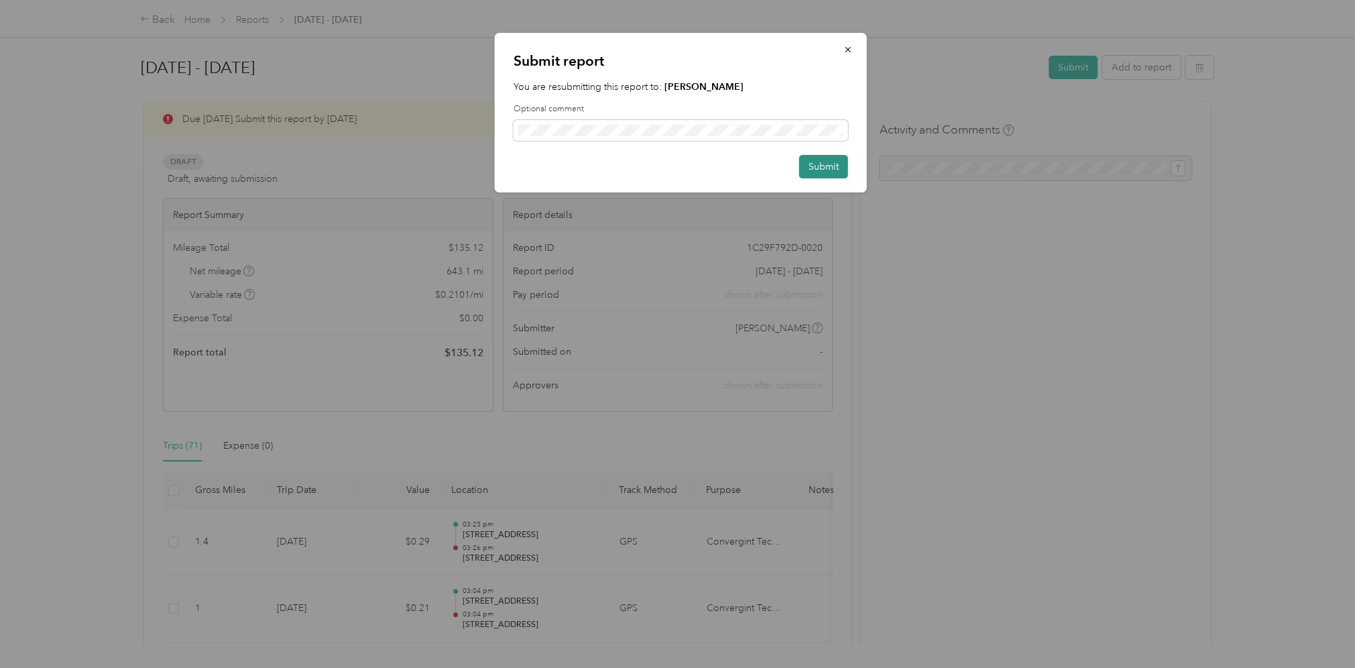
click at [820, 174] on button "Submit" at bounding box center [823, 166] width 49 height 23
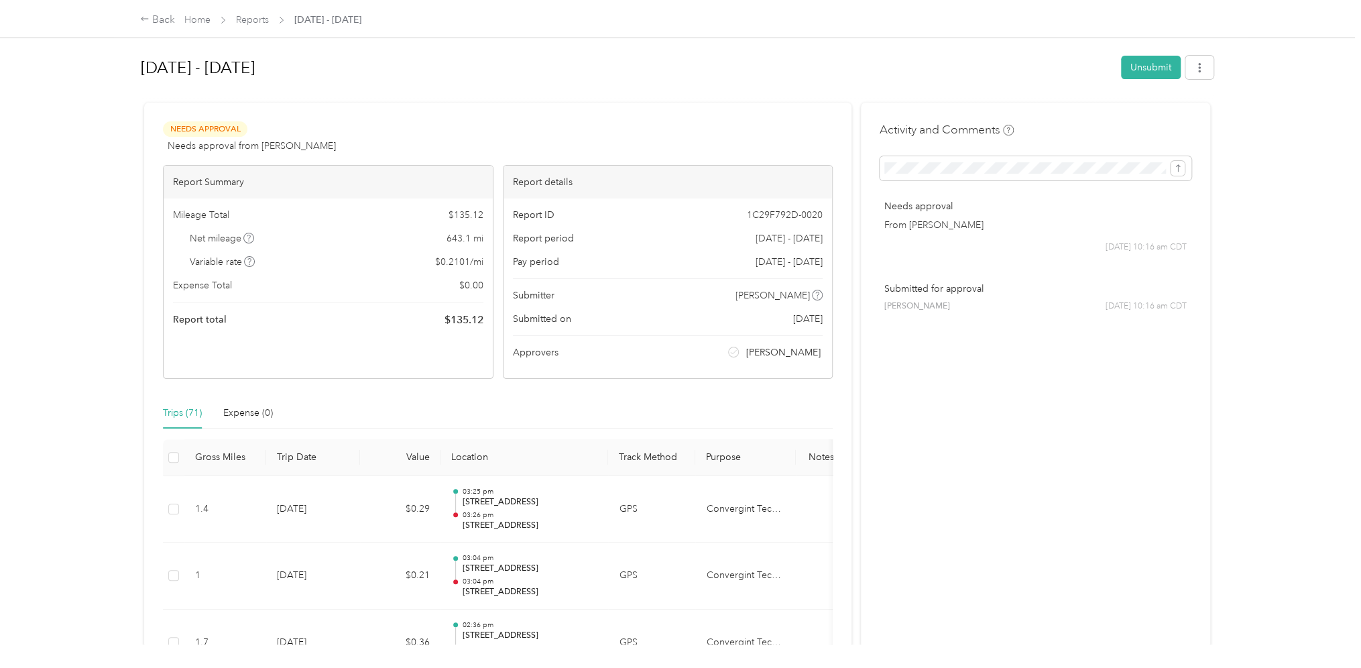
click at [212, 18] on div "Home Reports [DATE] - [DATE]" at bounding box center [272, 20] width 177 height 14
click at [205, 21] on link "Home" at bounding box center [197, 19] width 26 height 11
